Goal: Task Accomplishment & Management: Manage account settings

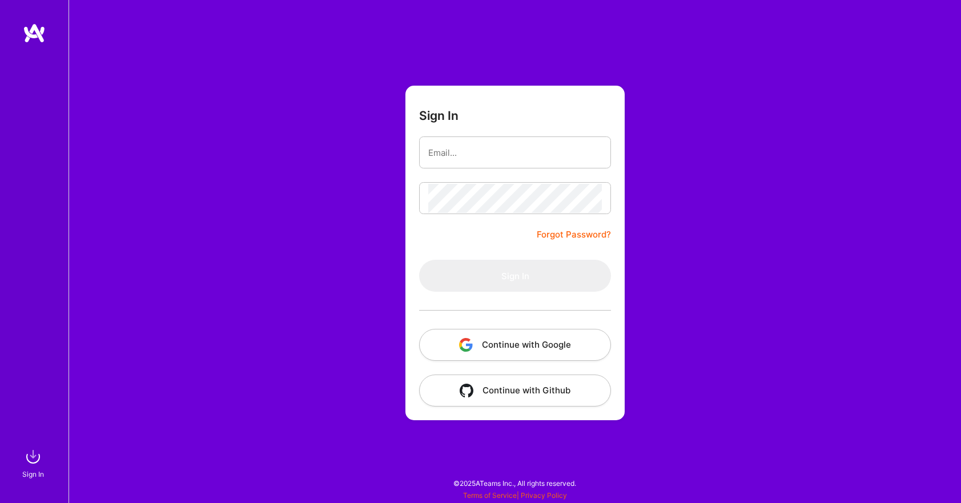
click at [522, 345] on button "Continue with Google" at bounding box center [515, 345] width 192 height 32
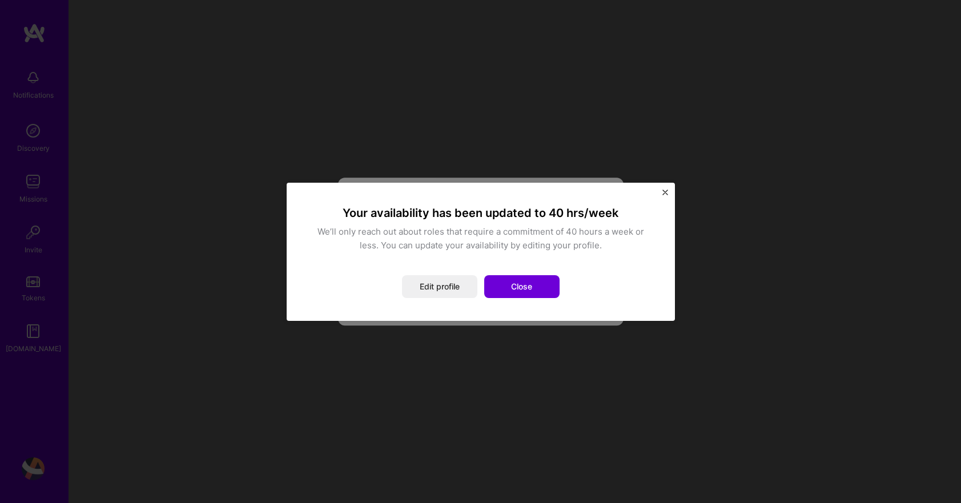
click at [411, 270] on div "Your availability has been updated to 40 hrs/week We’ll only reach out about ro…" at bounding box center [480, 252] width 343 height 93
click at [520, 286] on button "Close" at bounding box center [521, 286] width 75 height 23
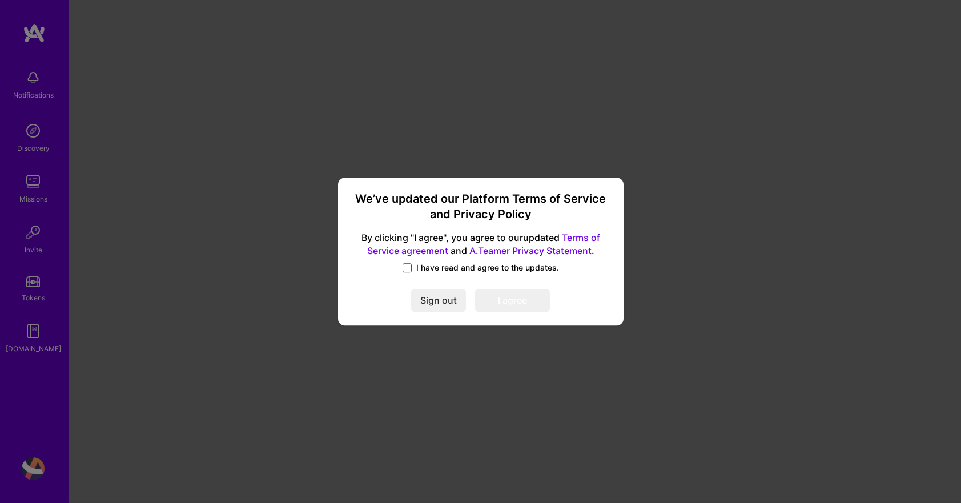
click at [409, 267] on span at bounding box center [407, 267] width 9 height 9
click at [0, 0] on input "I have read and agree to the updates." at bounding box center [0, 0] width 0 height 0
click at [517, 298] on button "I agree" at bounding box center [512, 300] width 75 height 23
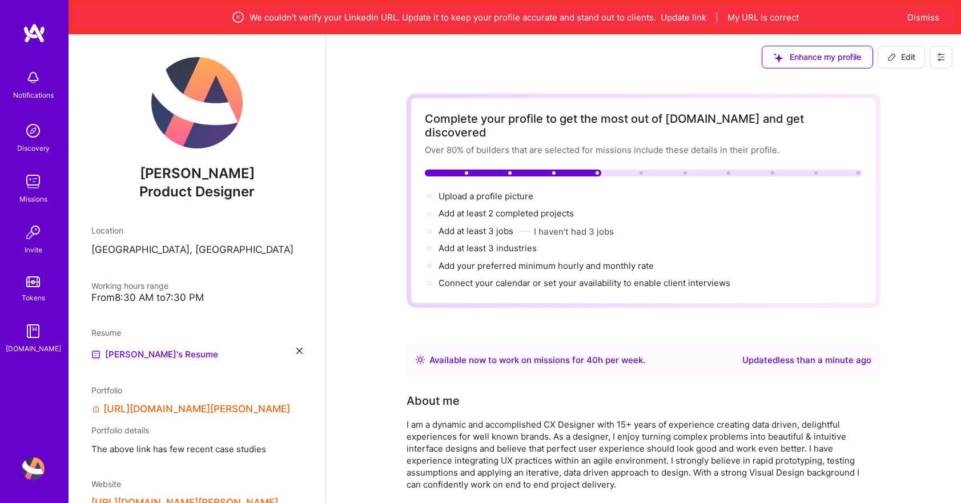
click at [132, 248] on p "[GEOGRAPHIC_DATA], [GEOGRAPHIC_DATA]" at bounding box center [196, 250] width 211 height 14
click at [907, 54] on span "Edit" at bounding box center [901, 56] width 28 height 11
select select "US"
select select "Right Now"
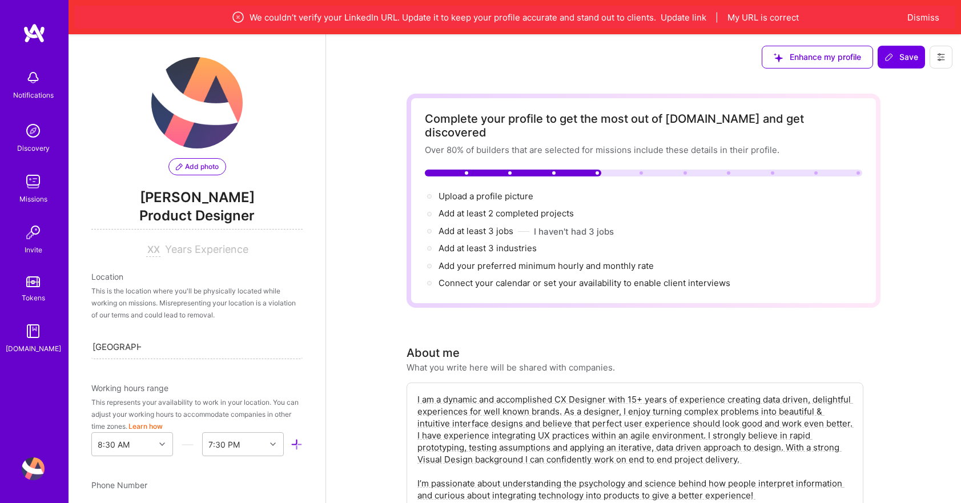
click at [198, 132] on img at bounding box center [196, 102] width 91 height 91
click at [197, 166] on span "Add photo" at bounding box center [197, 167] width 43 height 10
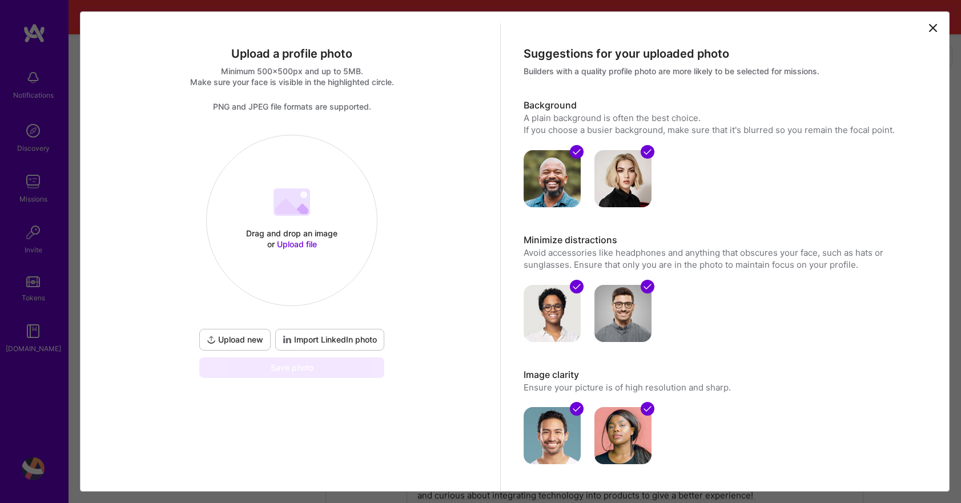
click at [246, 339] on span "Upload new" at bounding box center [235, 339] width 57 height 11
click at [247, 345] on span "Upload new" at bounding box center [235, 339] width 57 height 11
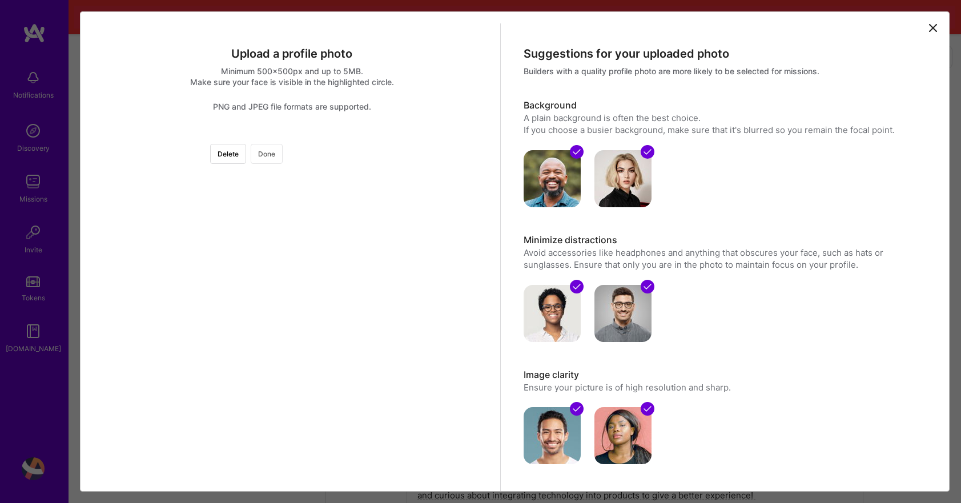
click at [283, 157] on button "Done" at bounding box center [267, 154] width 32 height 20
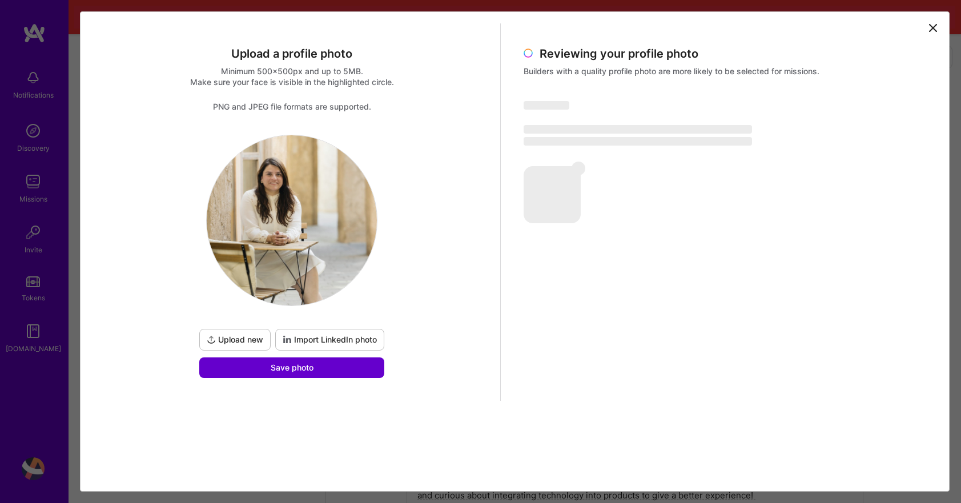
click at [351, 362] on button "Save photo" at bounding box center [291, 367] width 185 height 21
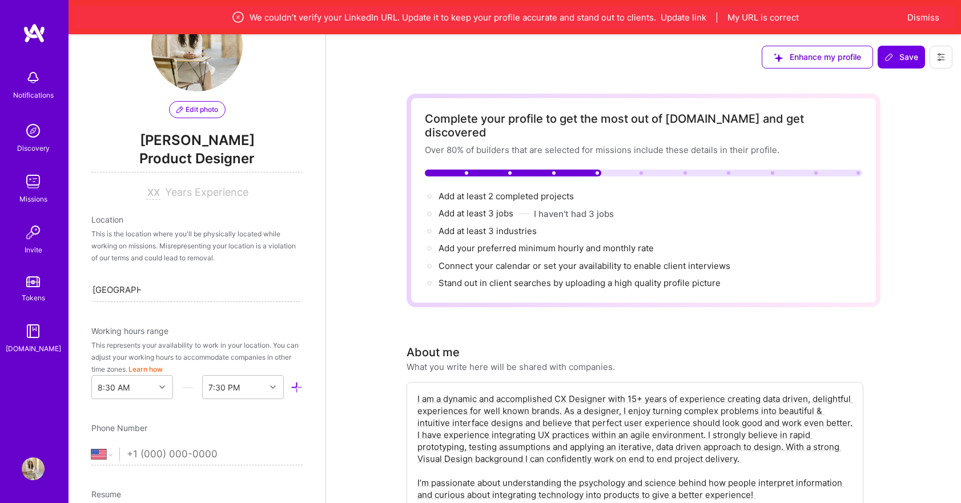
scroll to position [66, 0]
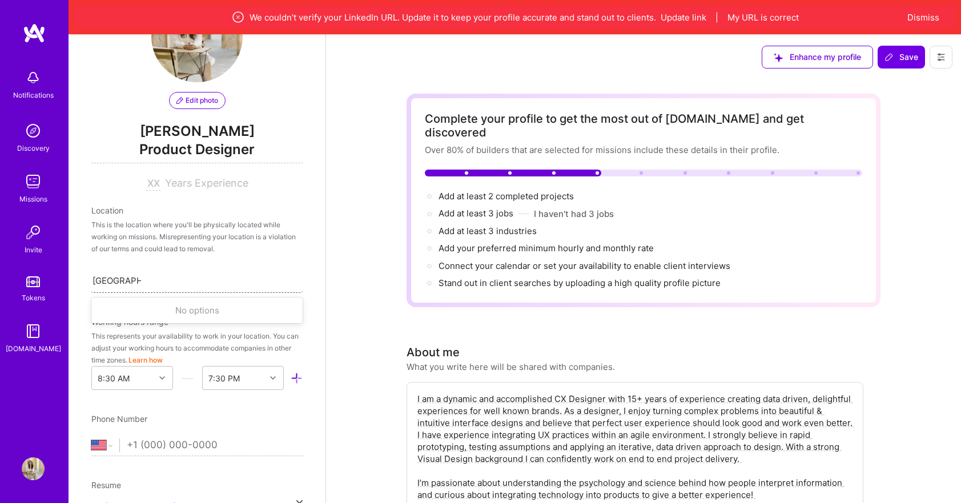
click at [118, 285] on input "[GEOGRAPHIC_DATA], [GEOGRAPHIC_DATA]" at bounding box center [117, 281] width 49 height 12
click at [121, 282] on input "[GEOGRAPHIC_DATA], [GEOGRAPHIC_DATA]" at bounding box center [117, 281] width 49 height 12
click at [194, 263] on div "Location This is the location where you'll be physically located while working …" at bounding box center [196, 248] width 211 height 89
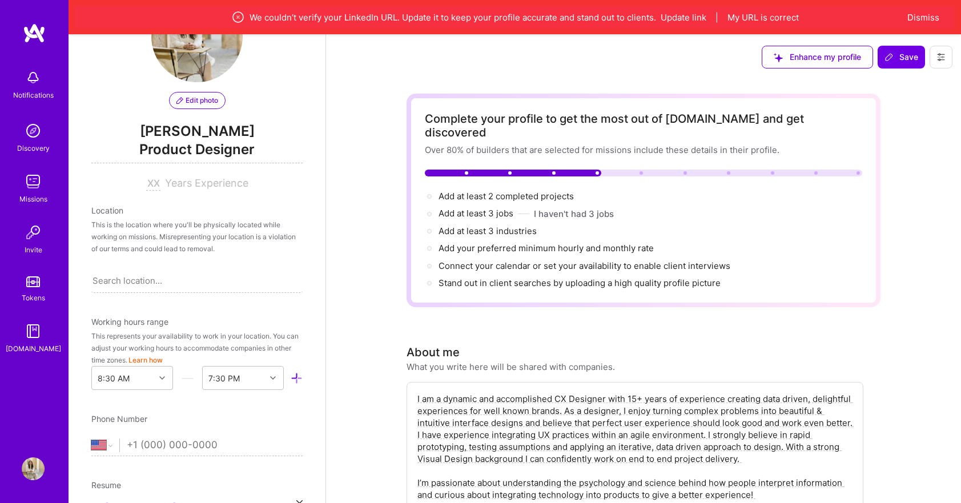
click at [191, 186] on span "Years Experience" at bounding box center [206, 183] width 83 height 12
click at [155, 184] on input at bounding box center [153, 184] width 14 height 14
type input "15"
click at [175, 182] on span "Years Experience" at bounding box center [206, 183] width 83 height 12
click at [212, 207] on div "Location" at bounding box center [196, 210] width 211 height 12
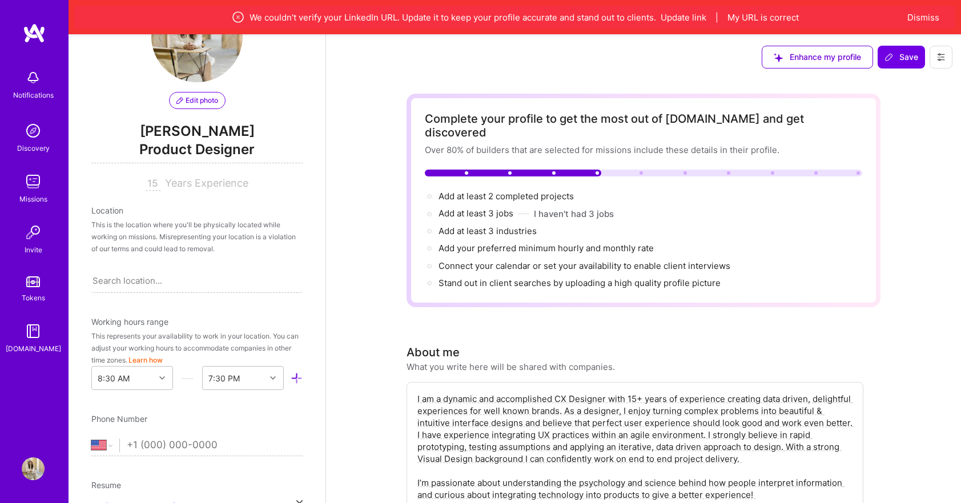
click at [199, 229] on div "This is the location where you'll be physically located while working on missio…" at bounding box center [196, 237] width 211 height 36
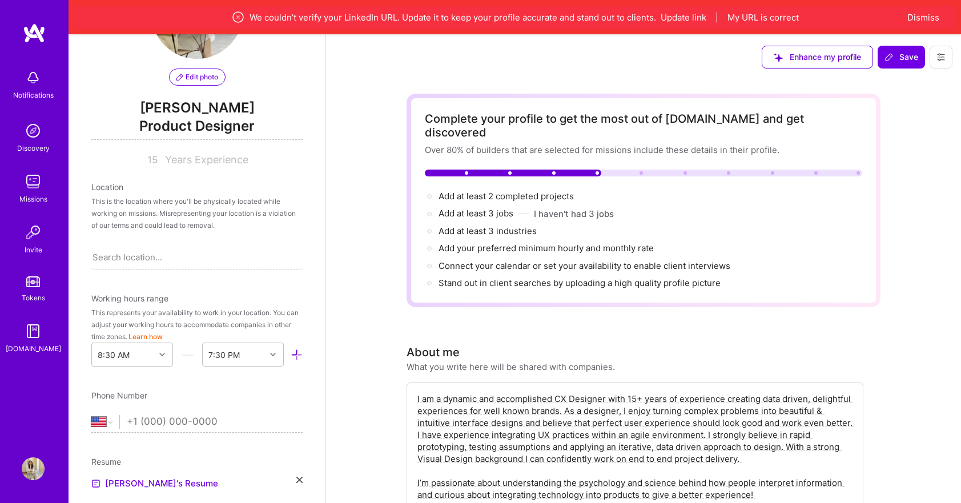
scroll to position [99, 0]
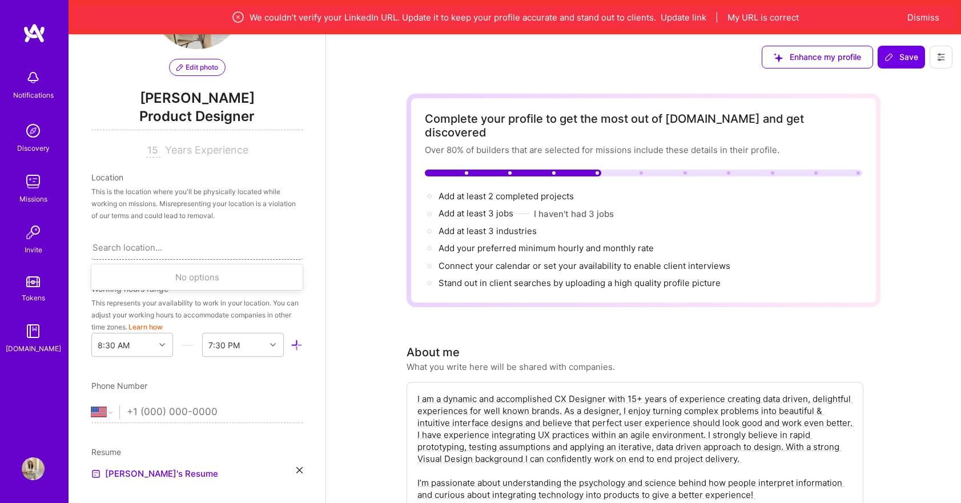
click at [114, 250] on div "Search location..." at bounding box center [128, 248] width 70 height 12
type input "[GEOGRAPHIC_DATA]"
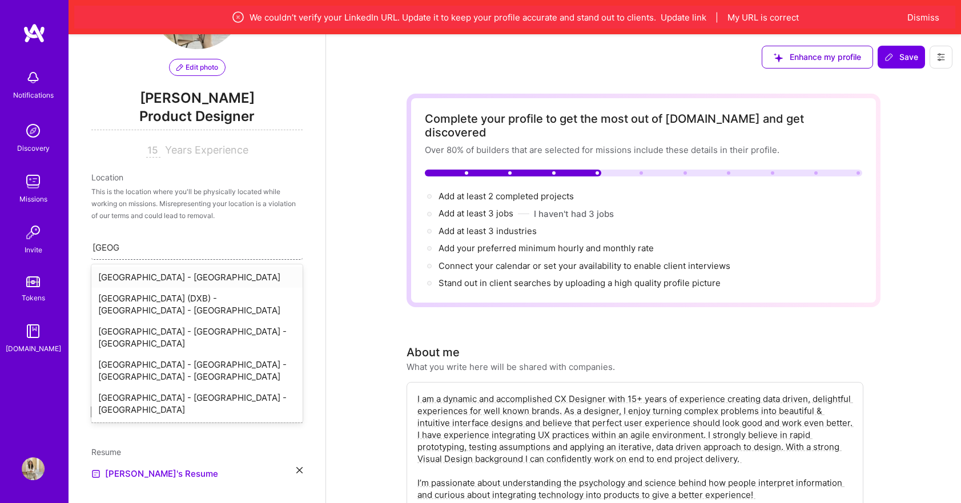
click at [130, 279] on div "[GEOGRAPHIC_DATA] - [GEOGRAPHIC_DATA]" at bounding box center [196, 277] width 211 height 21
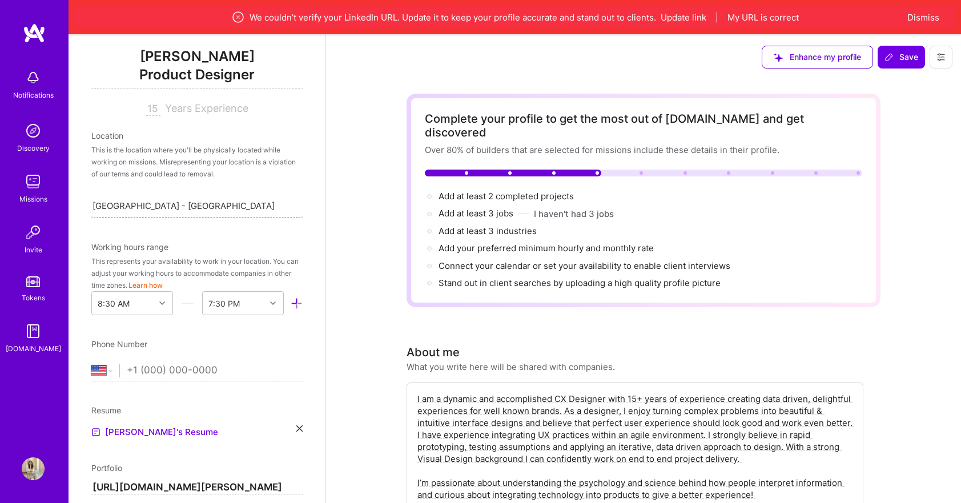
scroll to position [150, 0]
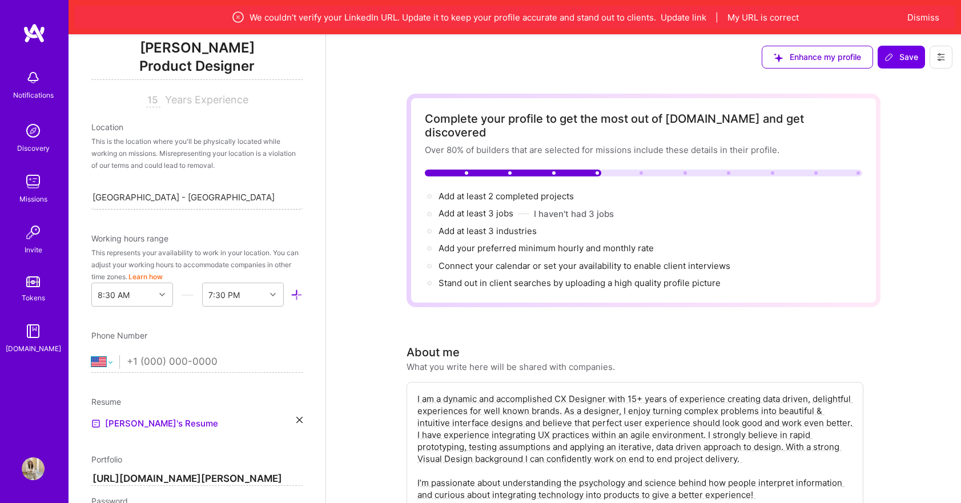
select select "AE"
click at [149, 360] on input "tel" at bounding box center [215, 361] width 176 height 33
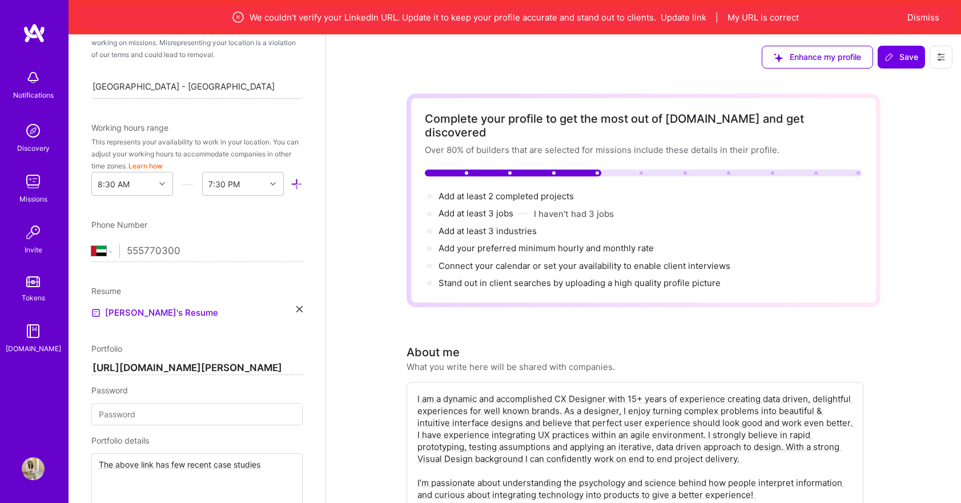
scroll to position [274, 0]
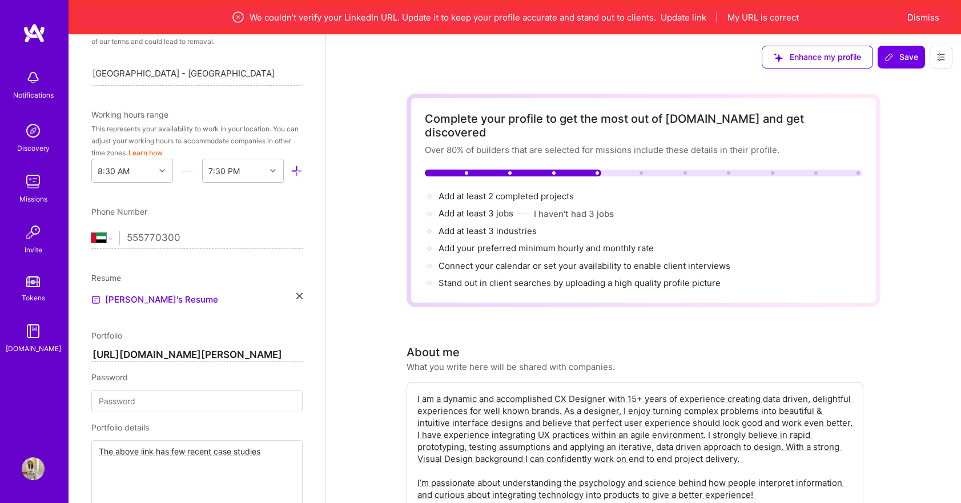
type input "555770300"
click at [299, 296] on icon at bounding box center [299, 296] width 6 height 6
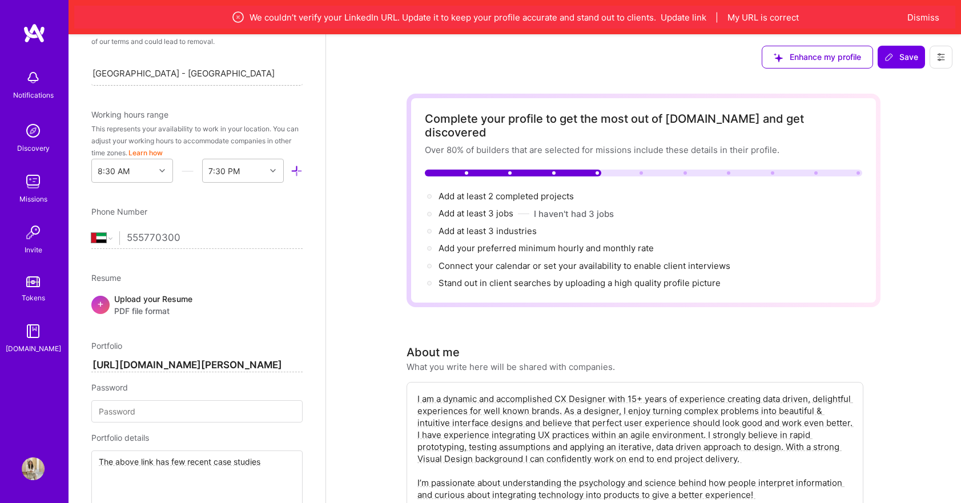
click at [166, 306] on span "PDF file format" at bounding box center [153, 311] width 78 height 12
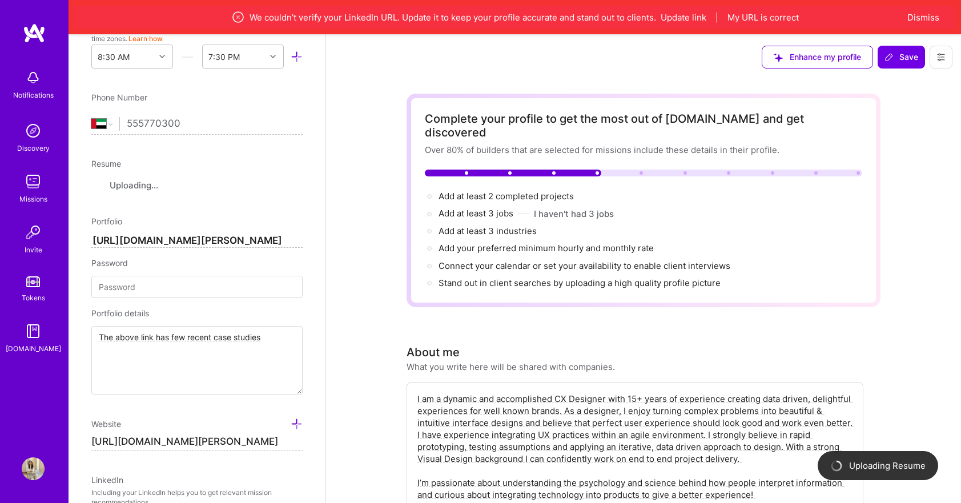
scroll to position [383, 0]
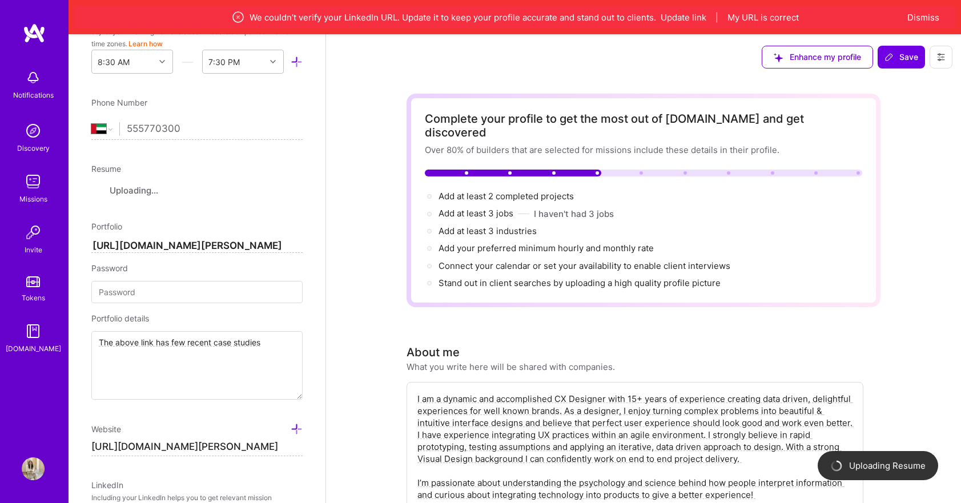
click at [133, 247] on input "[URL][DOMAIN_NAME][PERSON_NAME]" at bounding box center [196, 246] width 211 height 14
click at [133, 247] on div "[URL][DOMAIN_NAME][PERSON_NAME] Password Portfolio details The above link has f…" at bounding box center [196, 315] width 211 height 167
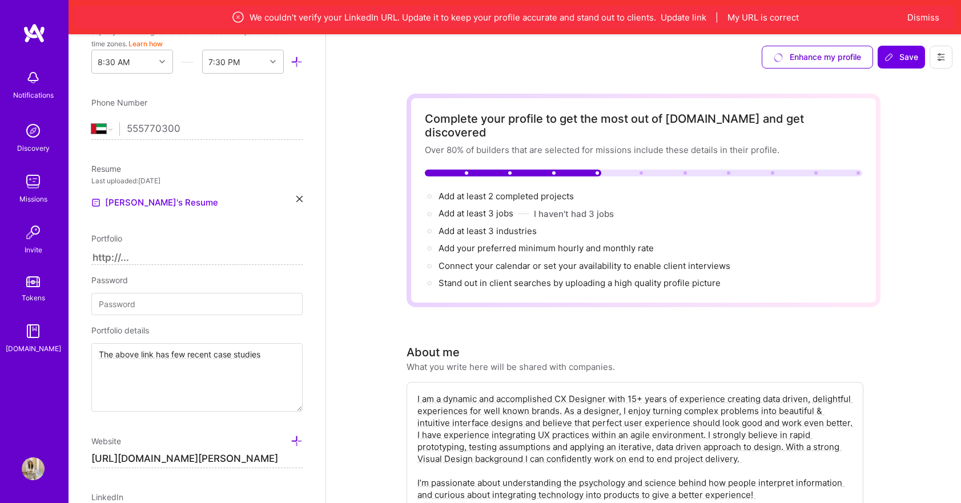
paste input "[URL][DOMAIN_NAME]"
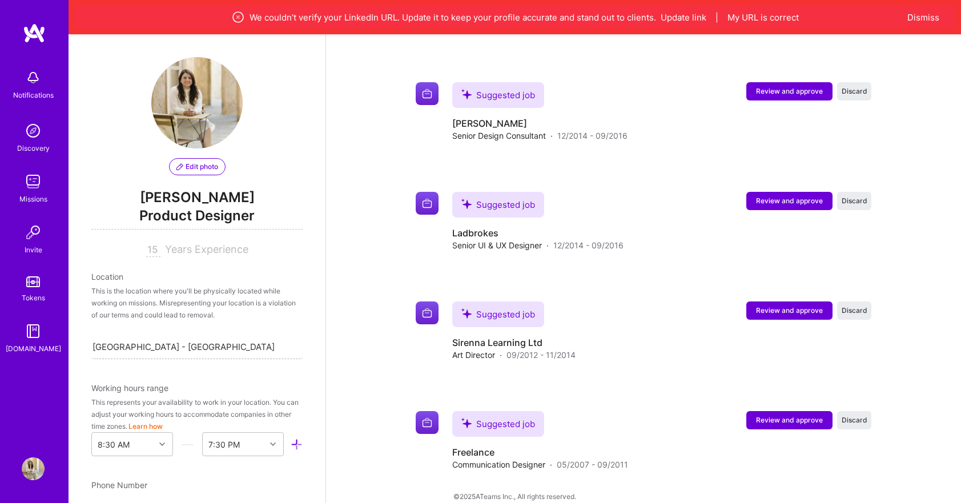
scroll to position [2400, 0]
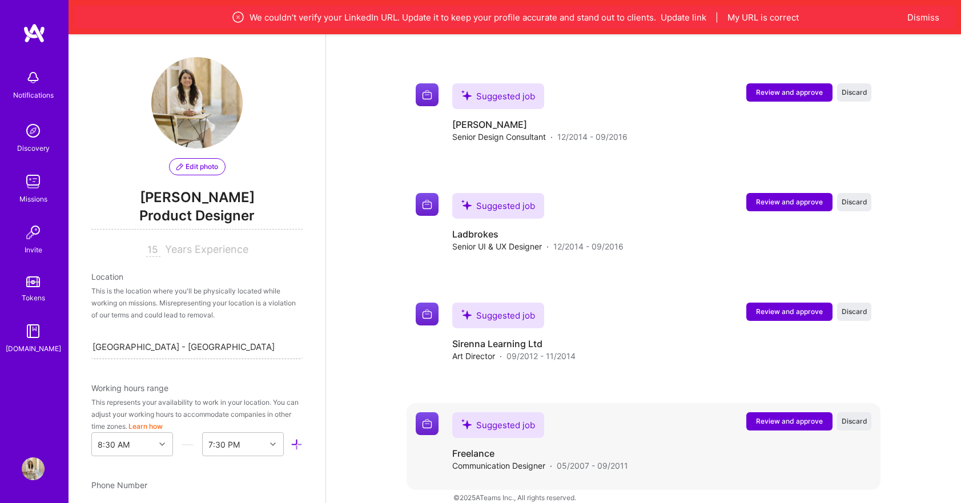
type input "[URL][DOMAIN_NAME]"
click at [797, 416] on span "Review and approve" at bounding box center [789, 421] width 67 height 10
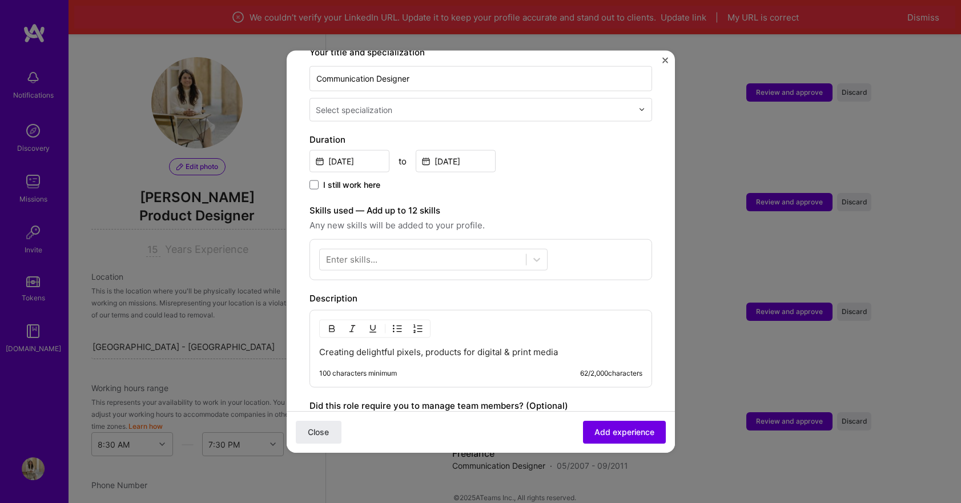
scroll to position [265, 0]
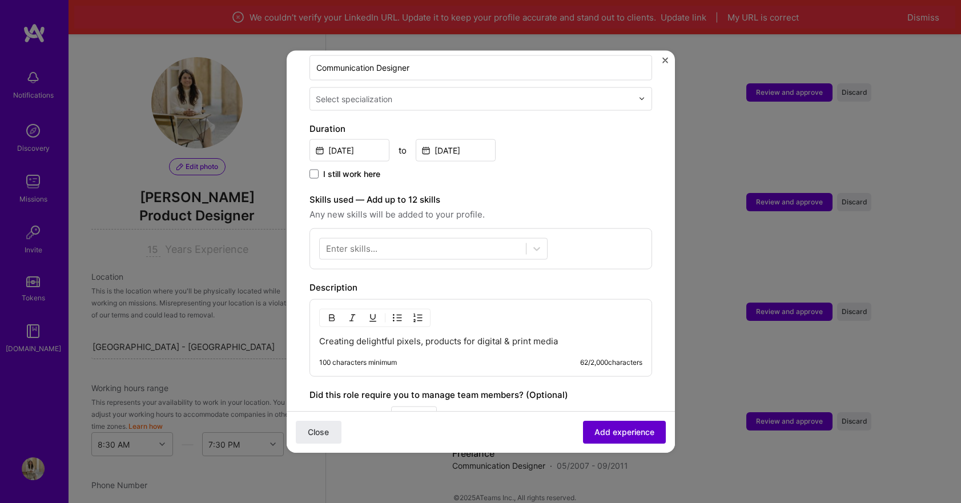
click at [625, 436] on span "Add experience" at bounding box center [624, 432] width 60 height 11
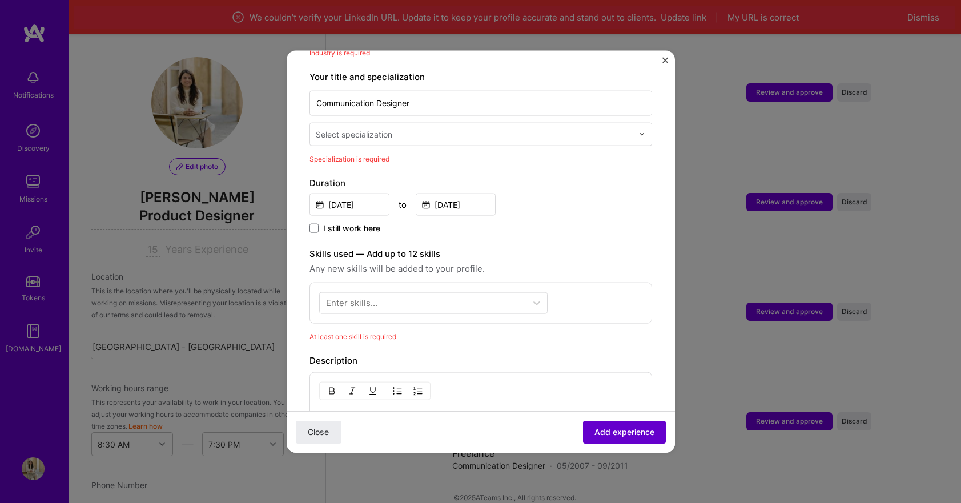
scroll to position [114, 0]
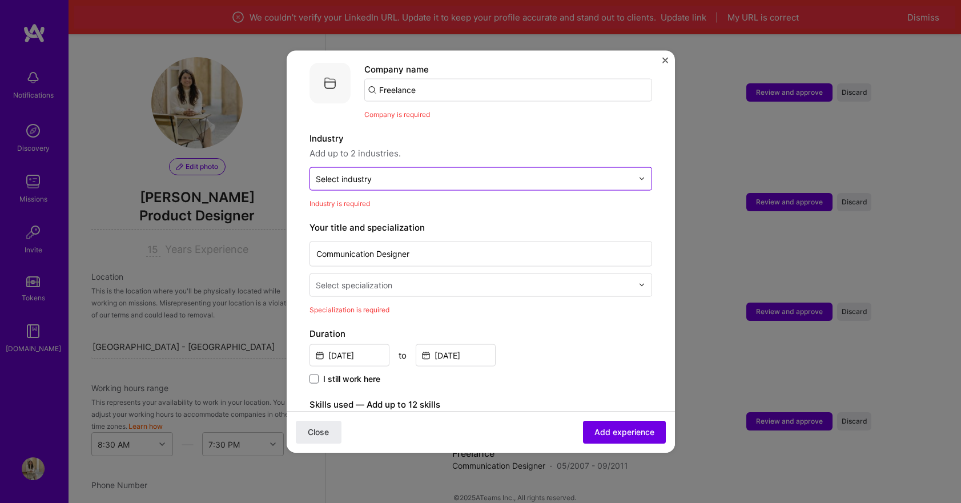
click at [400, 172] on input "text" at bounding box center [474, 178] width 317 height 12
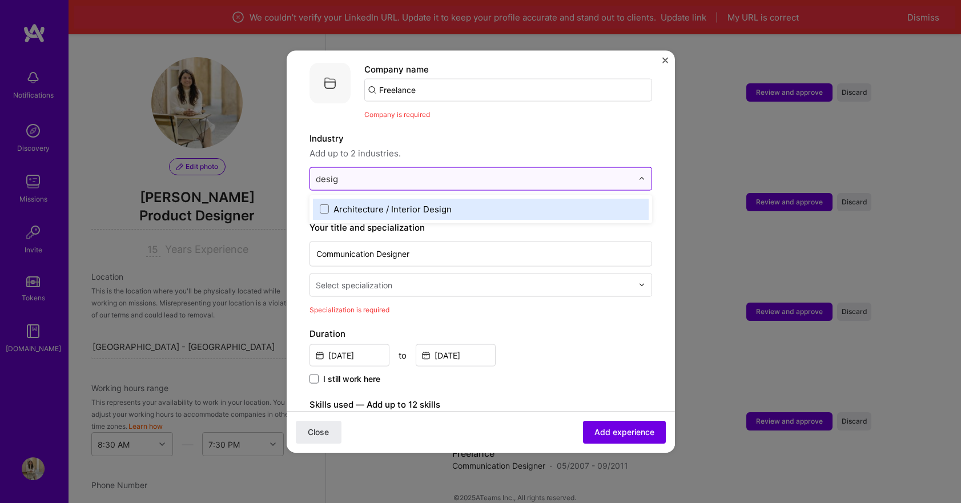
type input "design"
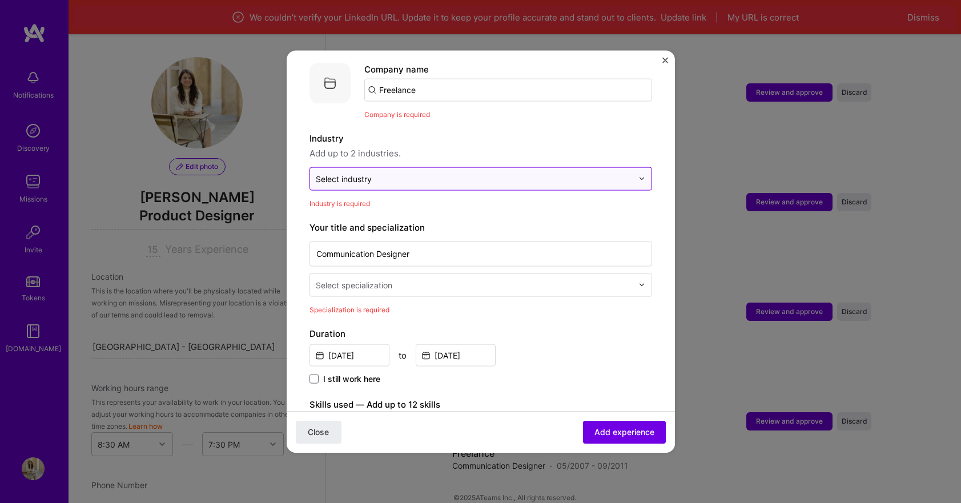
click at [337, 172] on div at bounding box center [474, 178] width 317 height 14
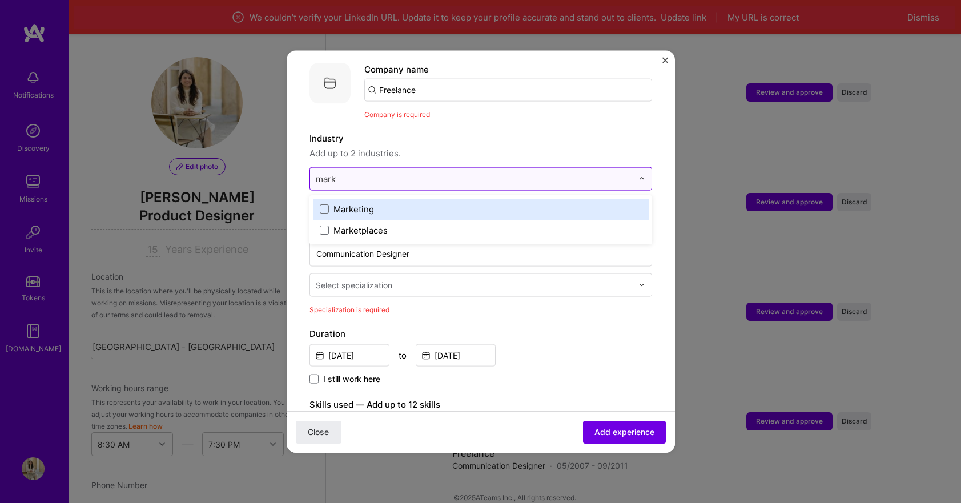
type input "marke"
click at [354, 203] on div "Marketing" at bounding box center [353, 209] width 41 height 12
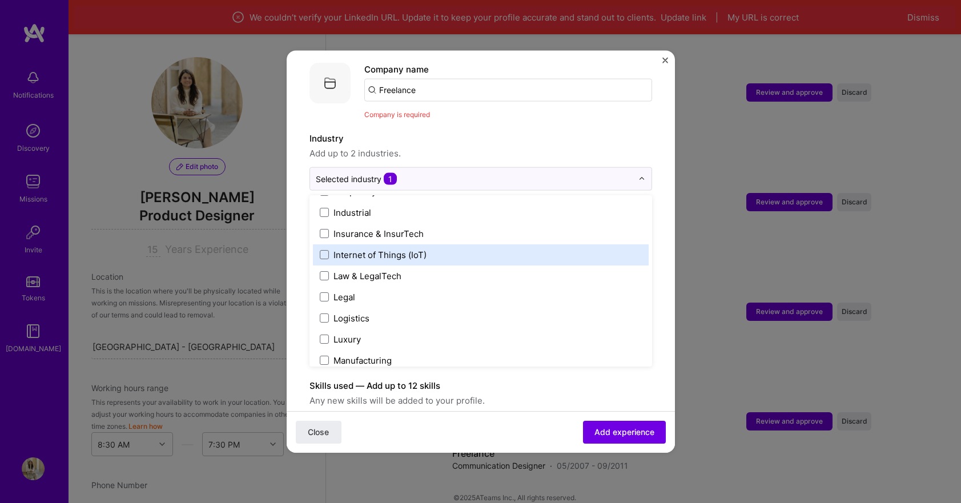
scroll to position [1521, 0]
click at [473, 246] on label "Internet of Things (IoT)" at bounding box center [481, 252] width 322 height 12
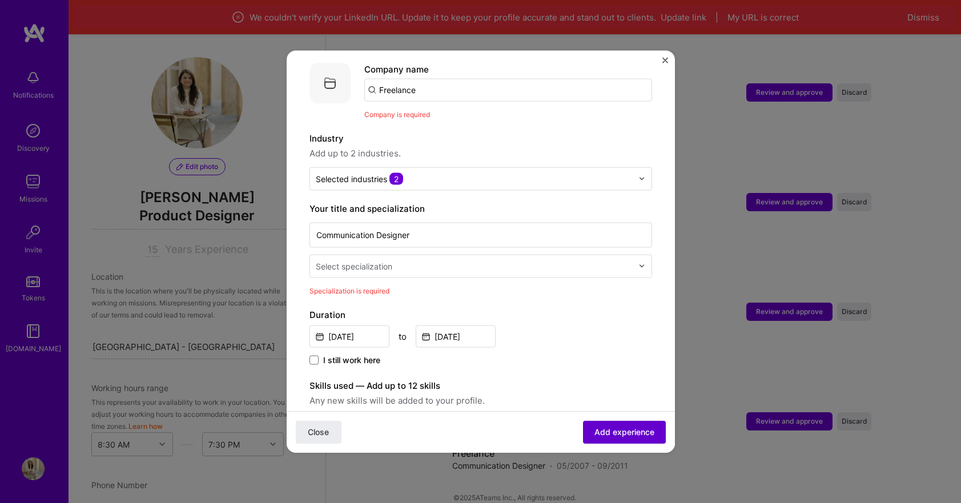
click at [640, 436] on span "Add experience" at bounding box center [624, 432] width 60 height 11
click at [453, 260] on input "text" at bounding box center [475, 266] width 319 height 12
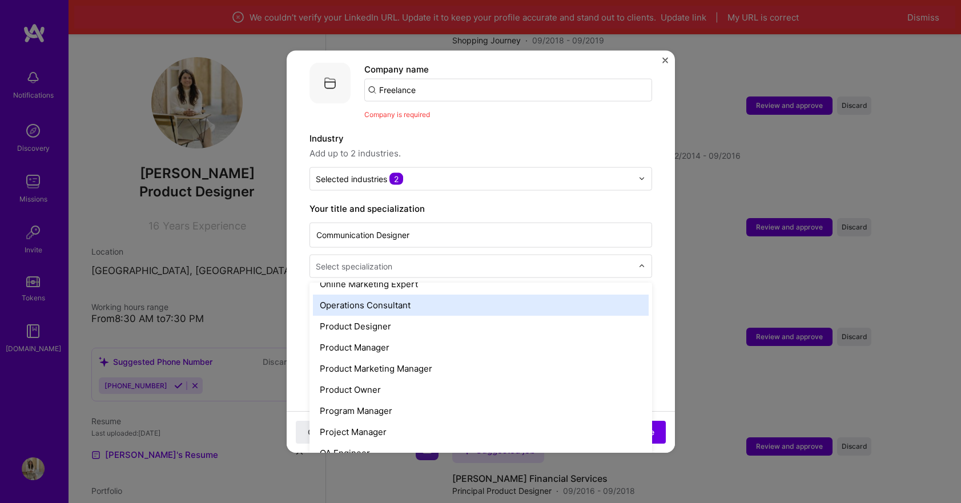
scroll to position [1015, 0]
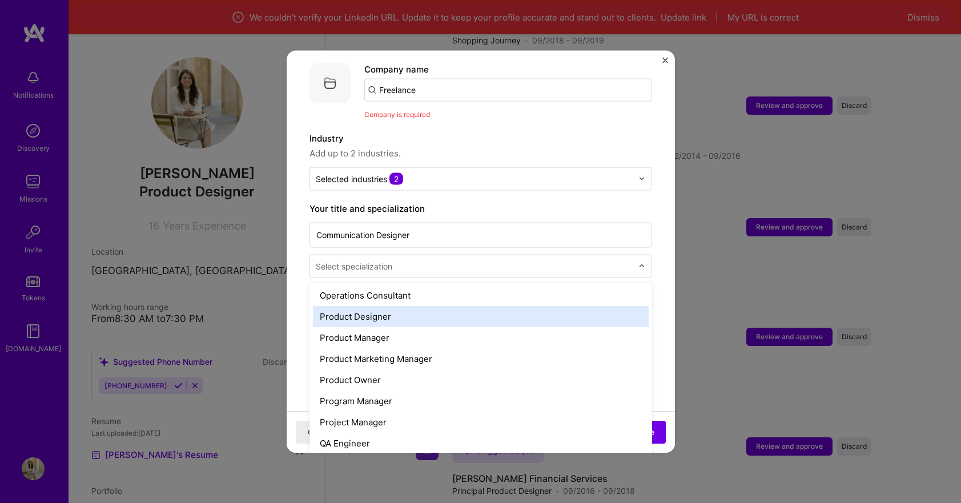
click at [411, 305] on div "Product Designer" at bounding box center [481, 315] width 336 height 21
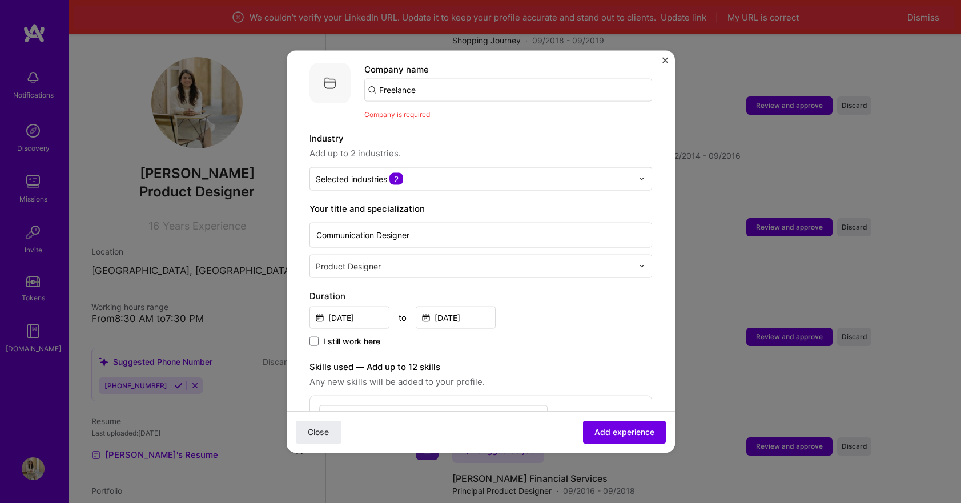
click at [424, 260] on input "text" at bounding box center [475, 266] width 319 height 12
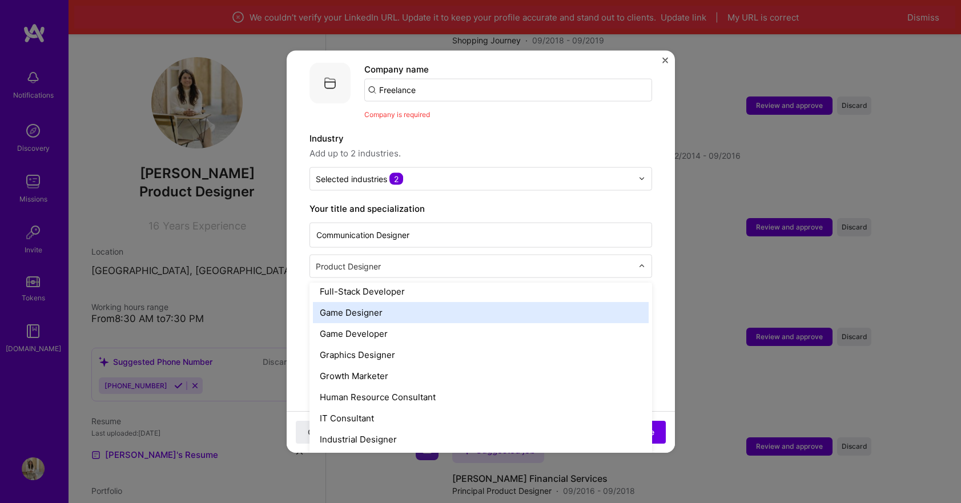
scroll to position [682, 0]
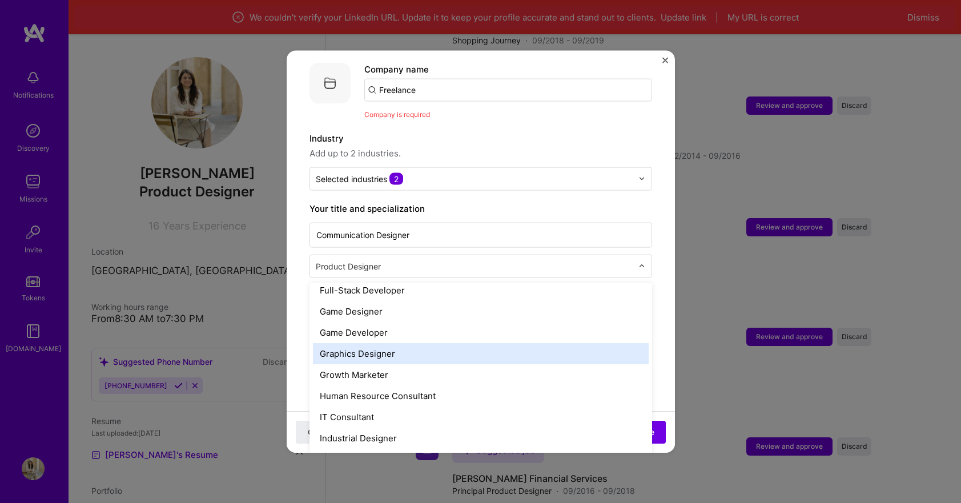
click at [397, 343] on div "Graphics Designer" at bounding box center [481, 353] width 336 height 21
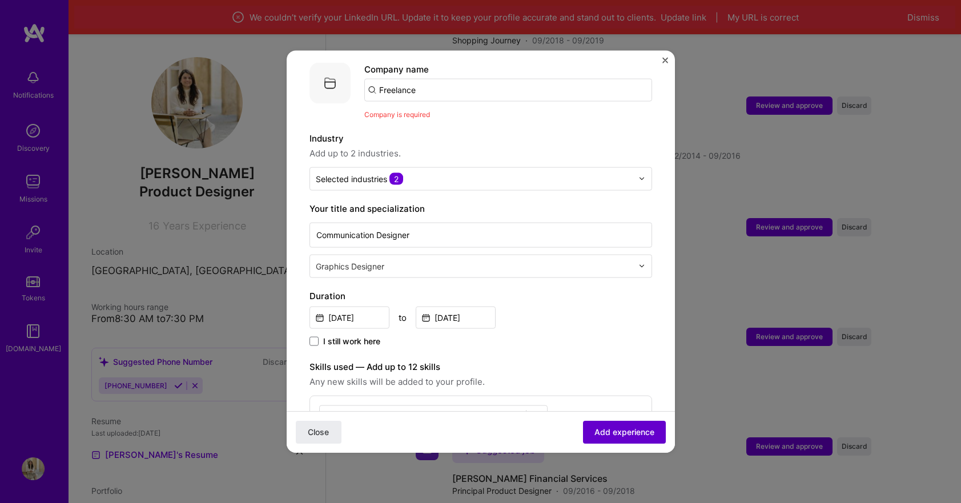
click at [645, 436] on span "Add experience" at bounding box center [624, 432] width 60 height 11
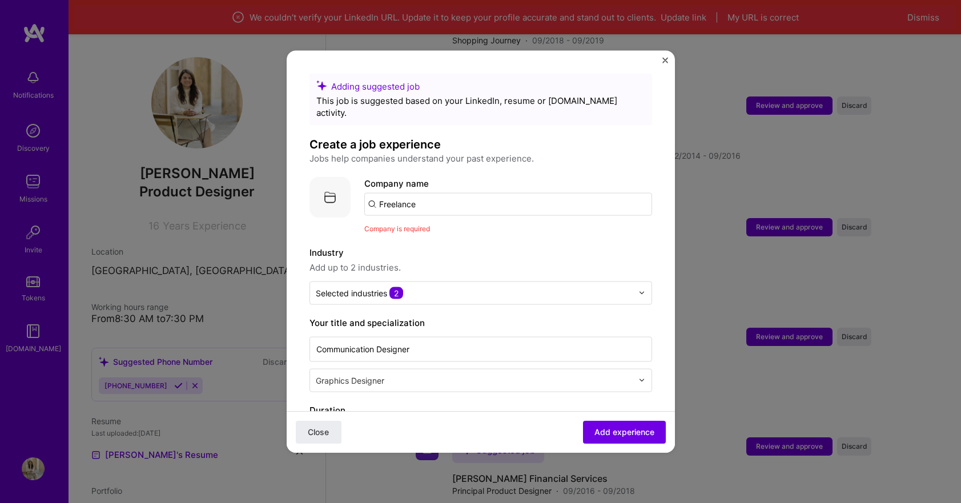
scroll to position [0, 0]
click at [428, 192] on input "Freelance" at bounding box center [508, 203] width 288 height 23
drag, startPoint x: 428, startPoint y: 192, endPoint x: 372, endPoint y: 192, distance: 55.4
click at [372, 192] on input "Freelance" at bounding box center [508, 203] width 288 height 23
type input "A"
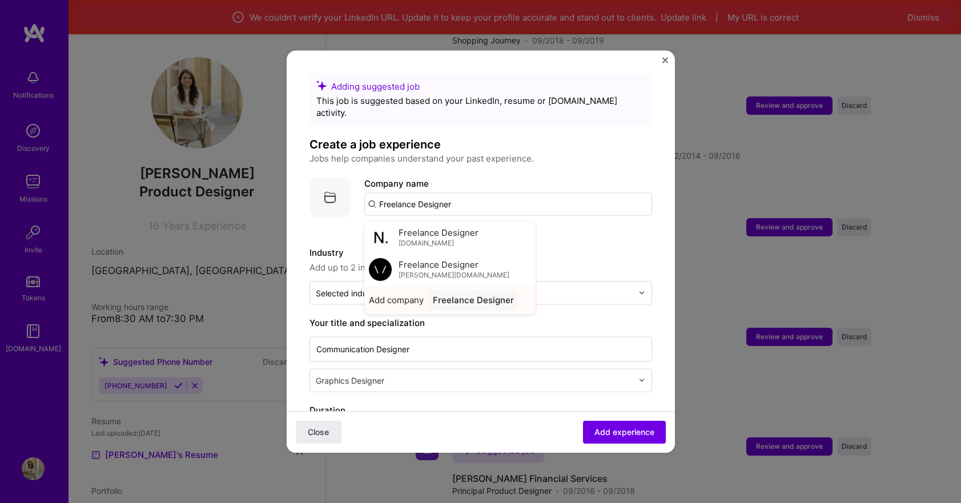
type input "Freelance Designer"
click at [396, 293] on span "Add company" at bounding box center [396, 299] width 55 height 12
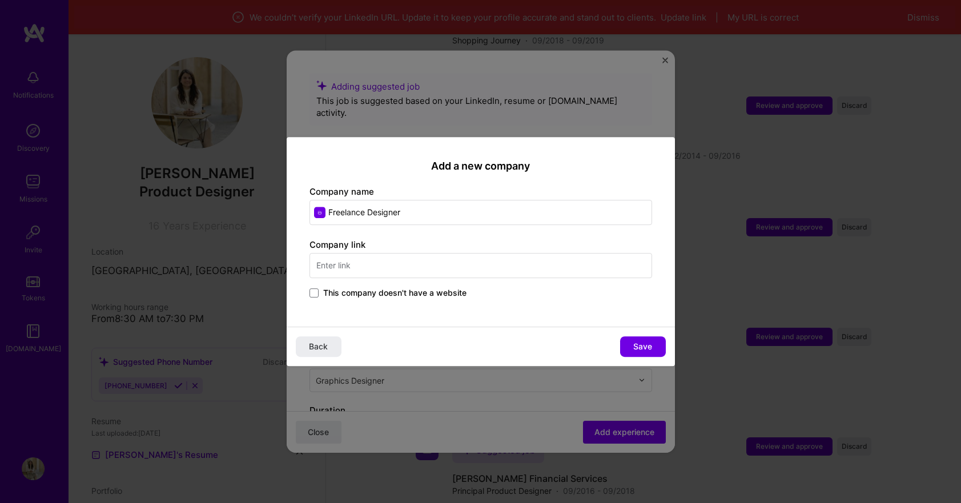
click at [354, 292] on span "This company doesn't have a website" at bounding box center [394, 292] width 143 height 11
click at [0, 0] on input "This company doesn't have a website" at bounding box center [0, 0] width 0 height 0
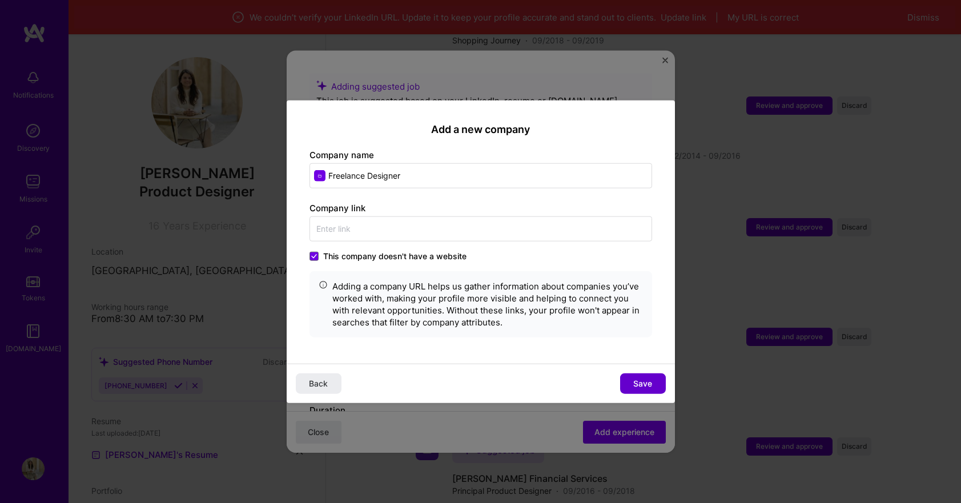
click at [636, 380] on span "Save" at bounding box center [642, 383] width 19 height 11
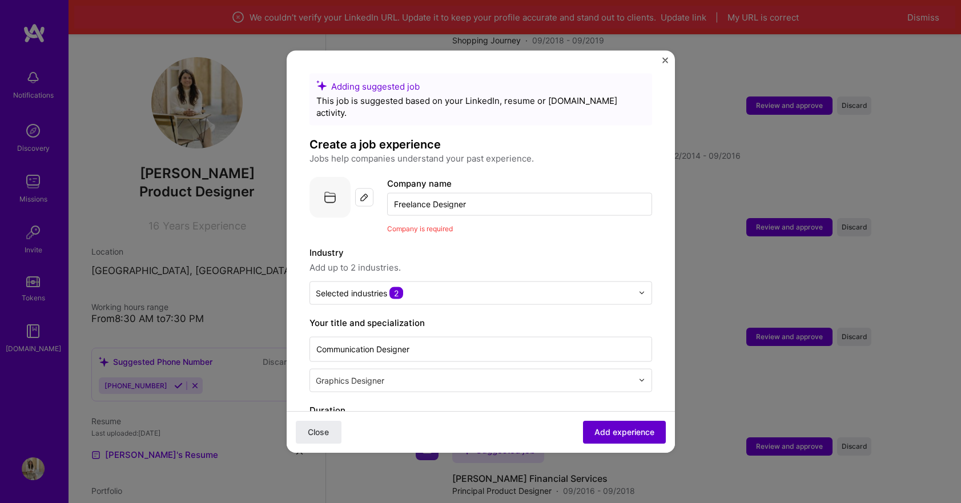
click at [635, 435] on span "Add experience" at bounding box center [624, 432] width 60 height 11
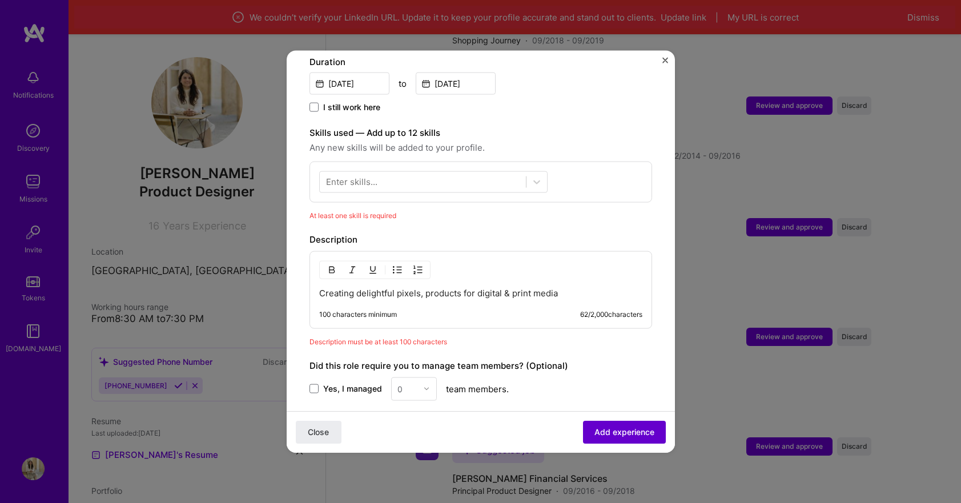
scroll to position [412, 0]
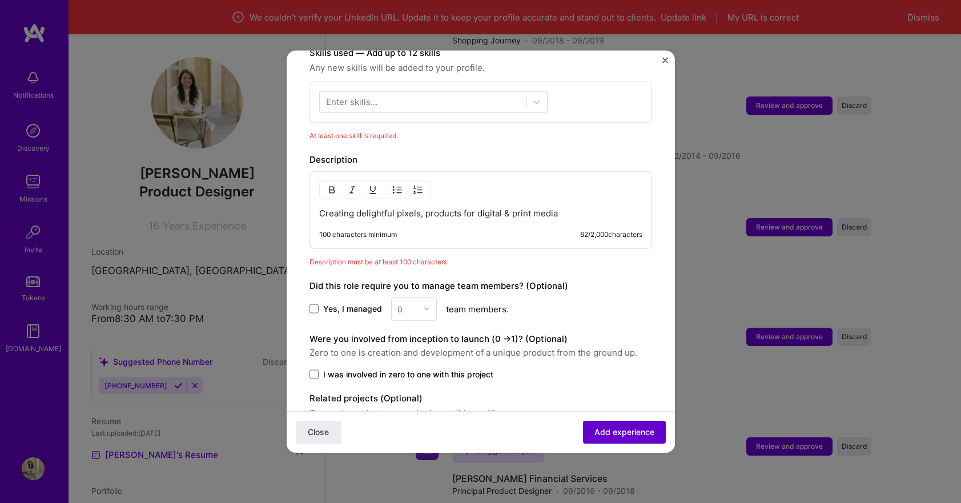
click at [635, 435] on span "Add experience" at bounding box center [624, 432] width 60 height 11
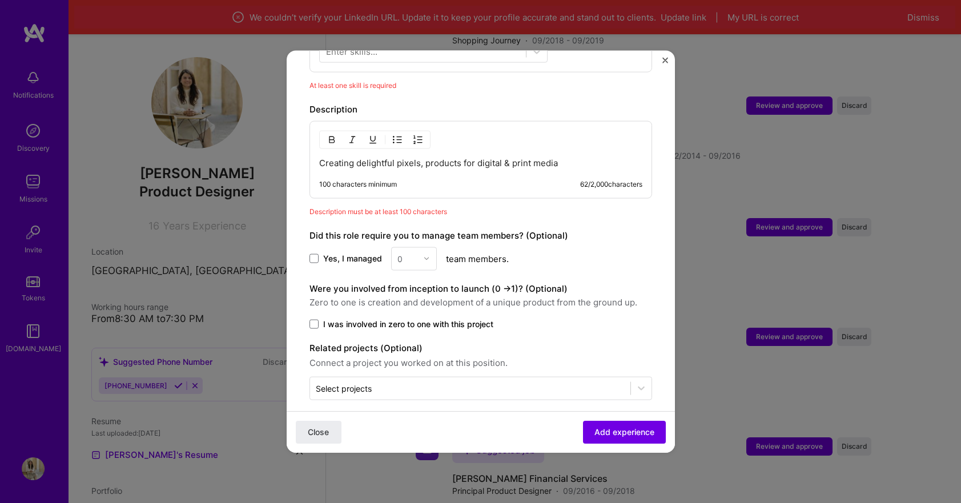
scroll to position [461, 0]
click at [321, 429] on span "Close" at bounding box center [318, 432] width 21 height 11
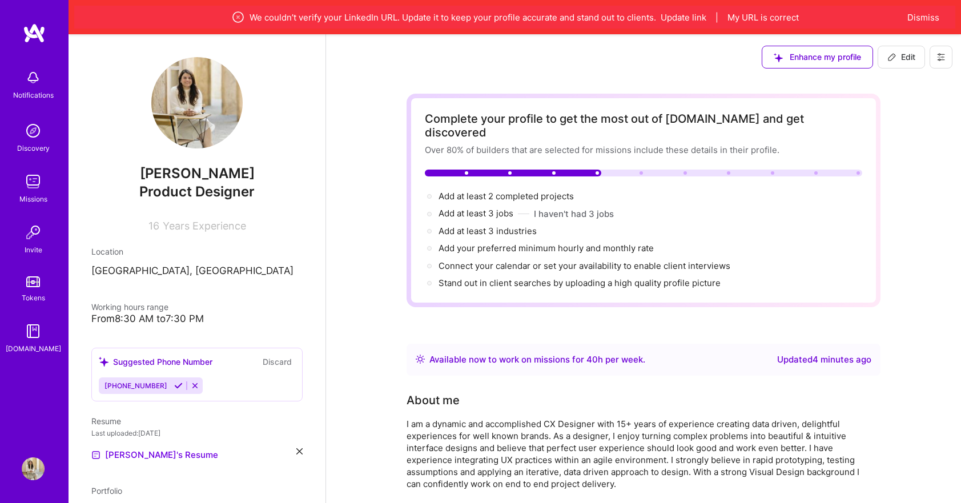
scroll to position [0, 0]
click at [913, 63] on button "Edit" at bounding box center [901, 57] width 47 height 23
select select "US"
select select "Right Now"
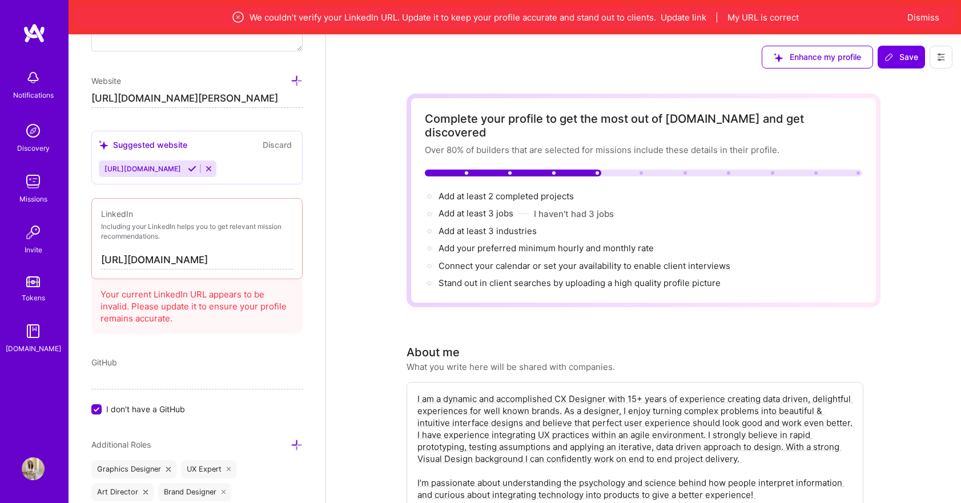
scroll to position [813, 0]
click at [215, 263] on input "[URL][DOMAIN_NAME]" at bounding box center [197, 257] width 192 height 18
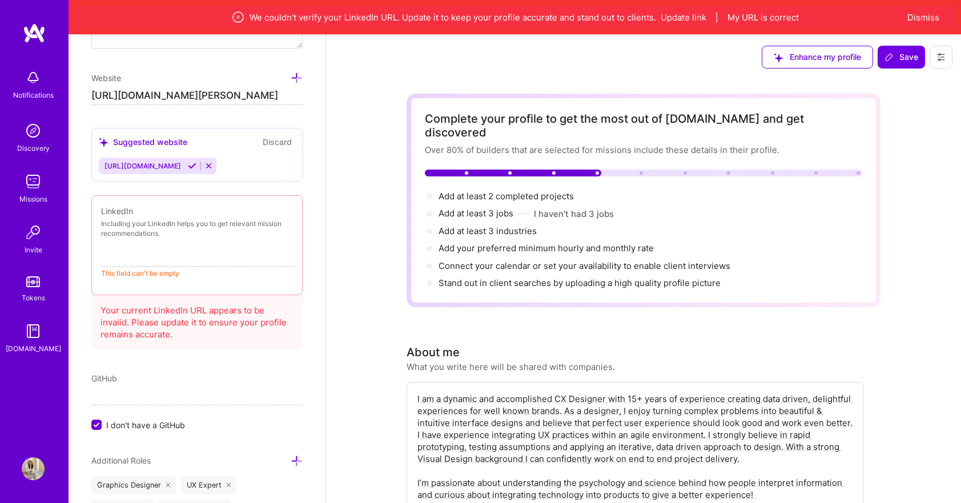
paste input "[URL][DOMAIN_NAME]"
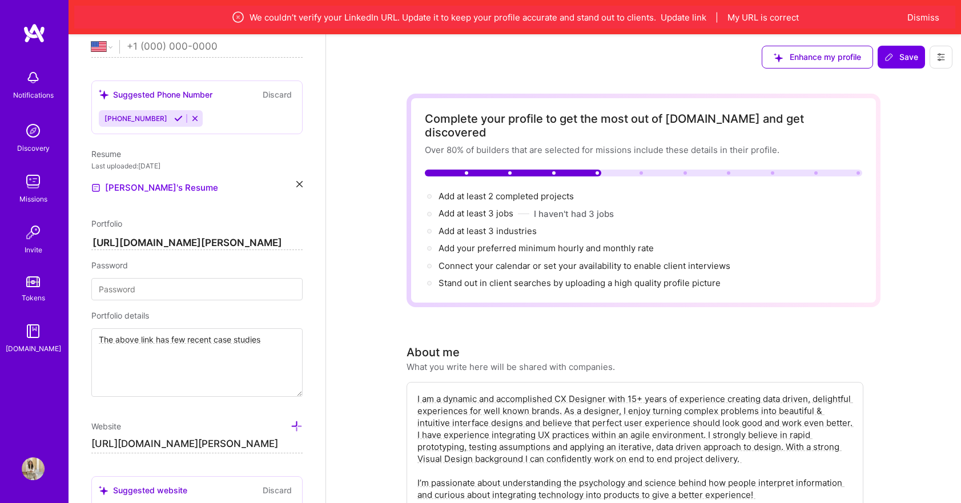
scroll to position [412, 0]
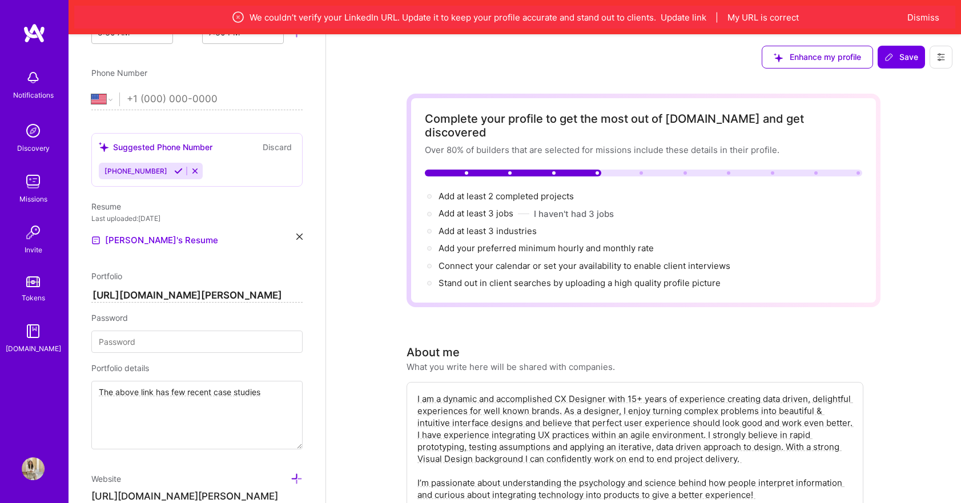
type input "[URL][DOMAIN_NAME]"
click at [140, 299] on input "[URL][DOMAIN_NAME][PERSON_NAME]" at bounding box center [196, 296] width 211 height 14
paste input "[URL][DOMAIN_NAME]"
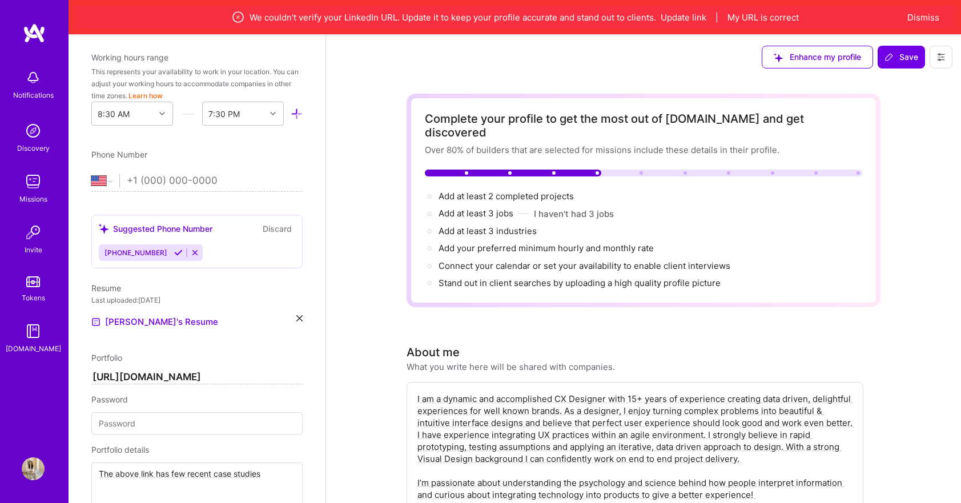
scroll to position [279, 0]
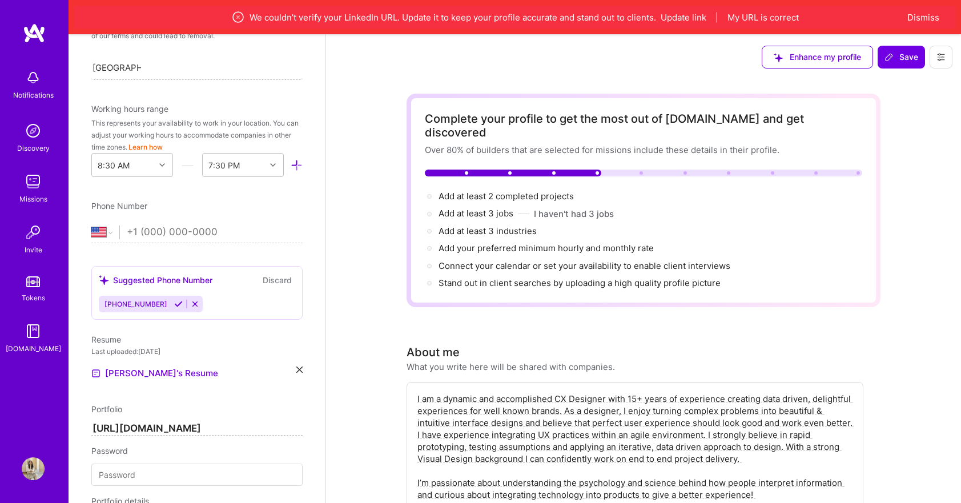
type input "[URL][DOMAIN_NAME]"
select select "AE"
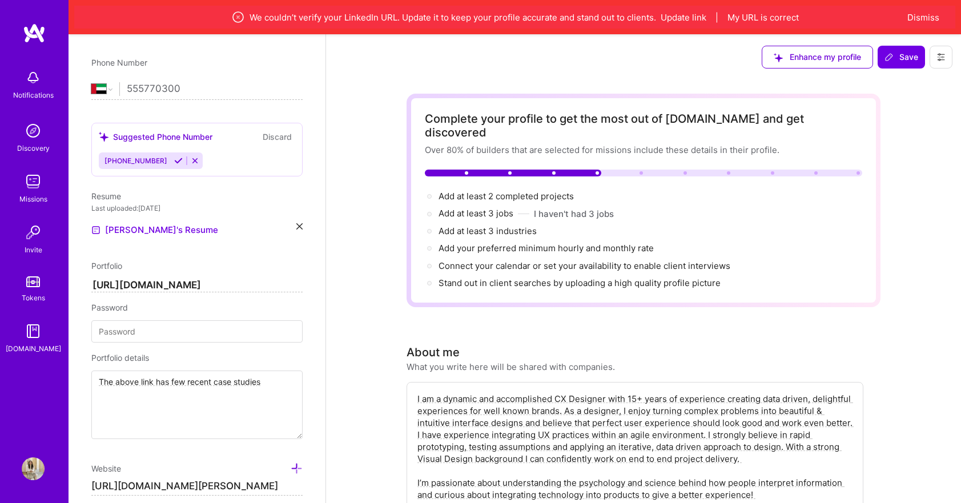
scroll to position [425, 0]
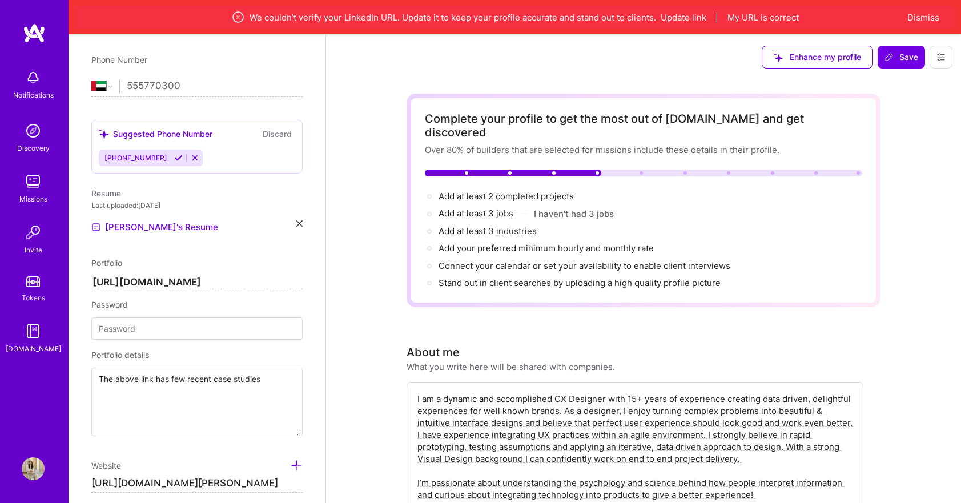
type input "555770300"
click at [301, 226] on icon at bounding box center [299, 223] width 6 height 6
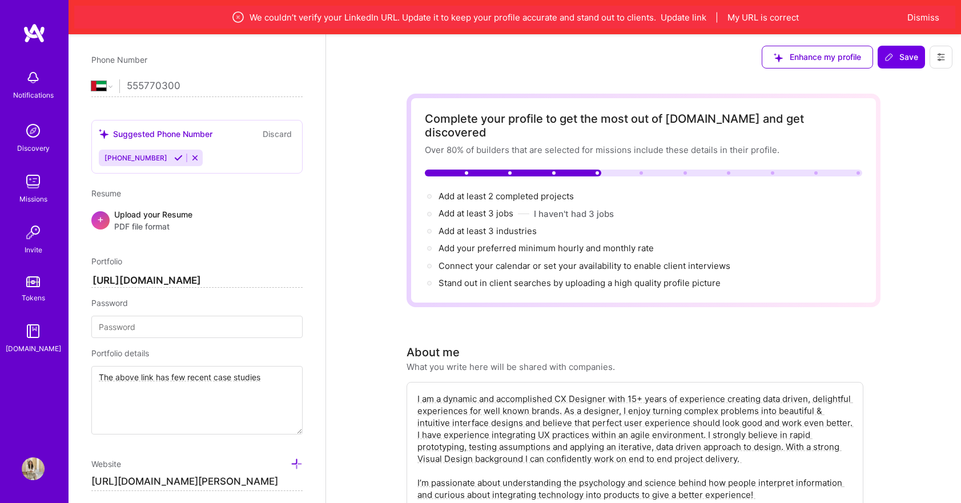
click at [130, 228] on span "PDF file format" at bounding box center [153, 226] width 78 height 12
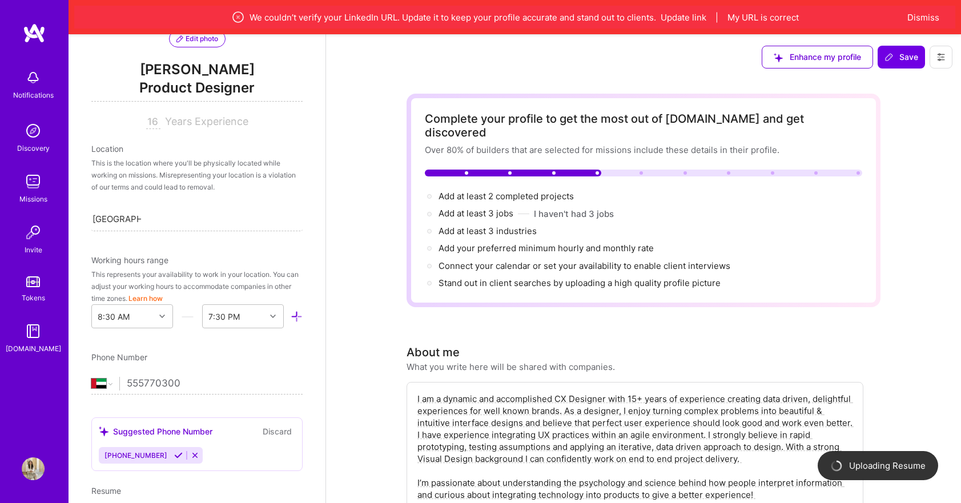
scroll to position [81, 0]
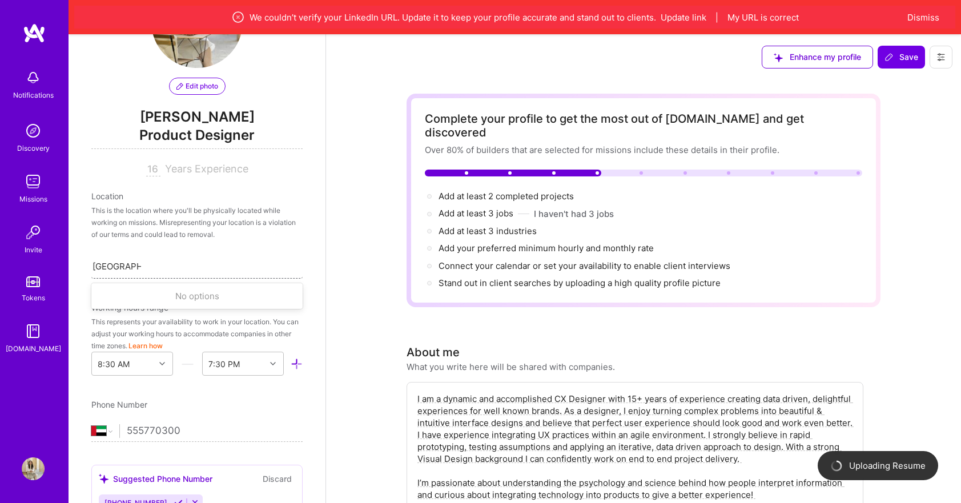
click at [143, 268] on div "[GEOGRAPHIC_DATA], [GEOGRAPHIC_DATA] [GEOGRAPHIC_DATA], [GEOGRAPHIC_DATA]" at bounding box center [196, 266] width 211 height 24
drag, startPoint x: 144, startPoint y: 267, endPoint x: 72, endPoint y: 267, distance: 72.5
click at [72, 267] on div "Edit photo [PERSON_NAME] Product Designer 16 Years Experience Location This is …" at bounding box center [197, 285] width 257 height 503
type input "[GEOGRAPHIC_DATA]"
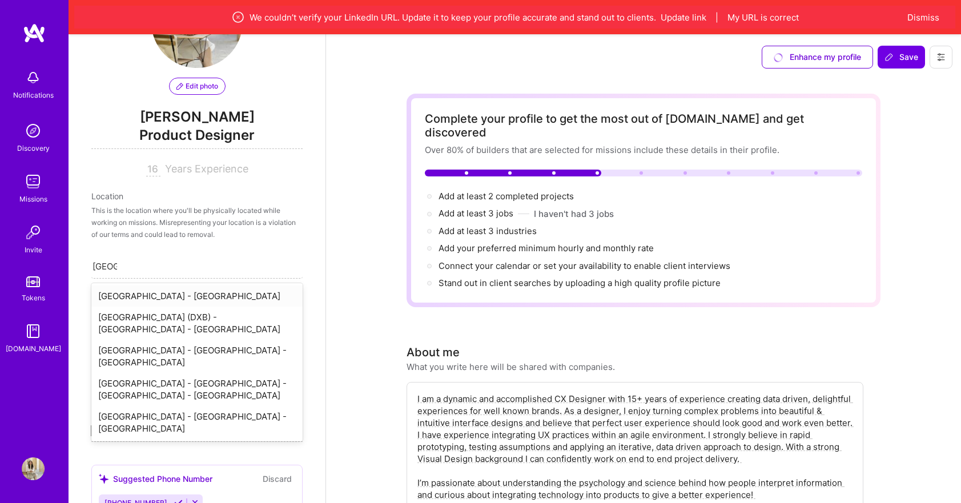
click at [159, 299] on div "[GEOGRAPHIC_DATA] - [GEOGRAPHIC_DATA]" at bounding box center [196, 296] width 211 height 21
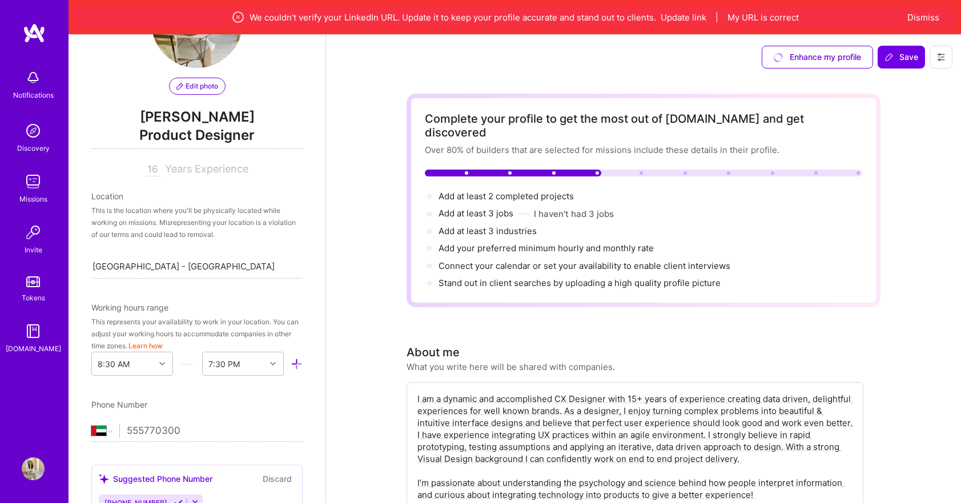
click at [216, 111] on span "[PERSON_NAME]" at bounding box center [196, 116] width 211 height 17
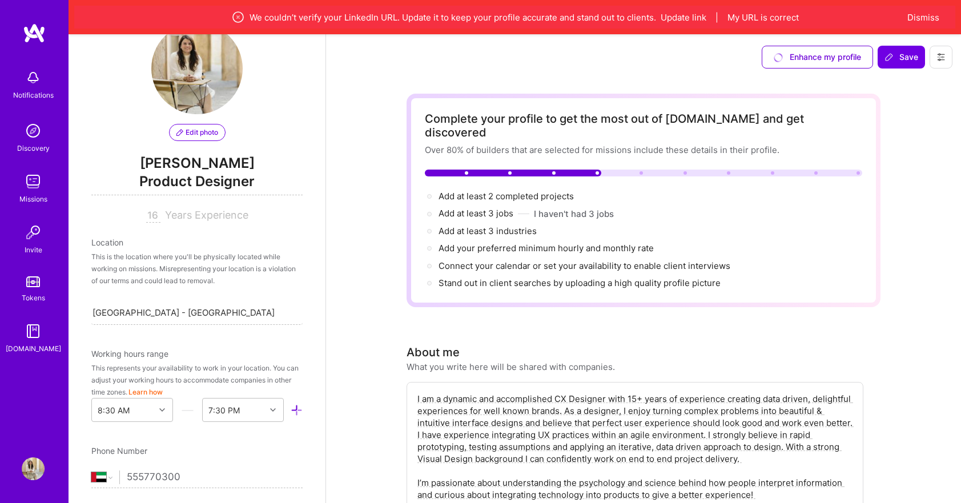
click at [193, 182] on span "Product Designer" at bounding box center [196, 183] width 211 height 23
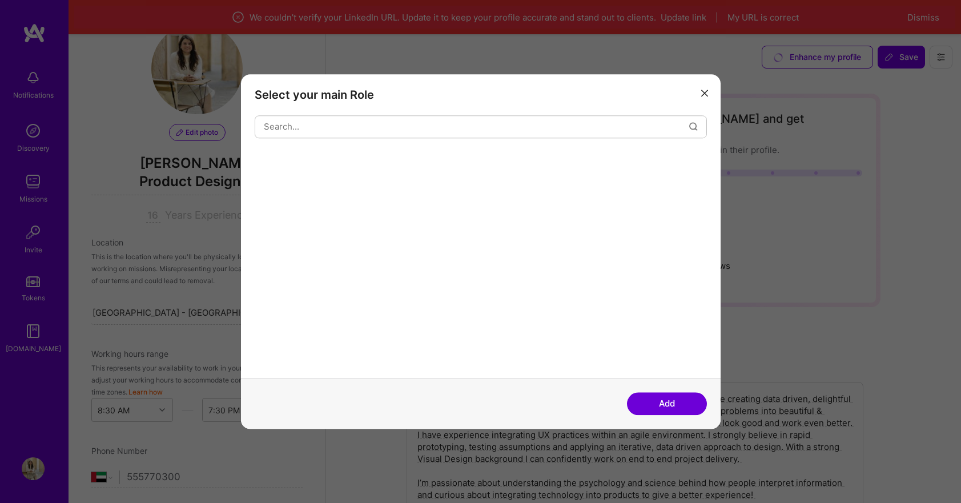
click at [193, 182] on div "Select your main Role Add" at bounding box center [480, 251] width 961 height 503
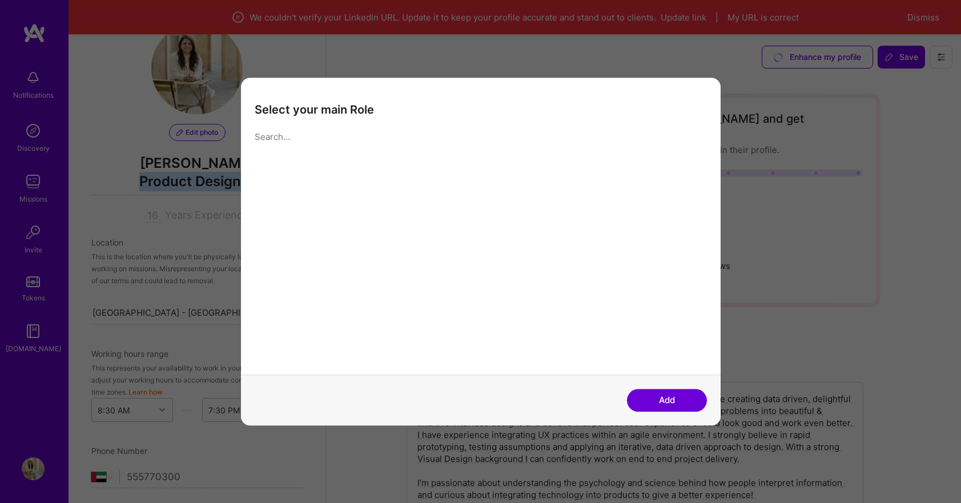
click at [193, 182] on span "Product Designer" at bounding box center [196, 183] width 211 height 23
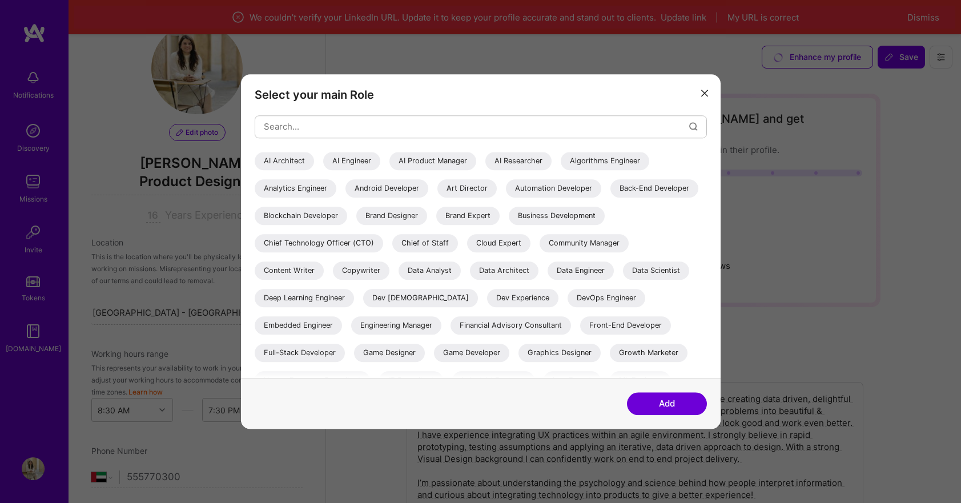
click at [188, 168] on div "Select your main Role AI Architect AI Engineer AI Product Manager AI Researcher…" at bounding box center [480, 251] width 961 height 503
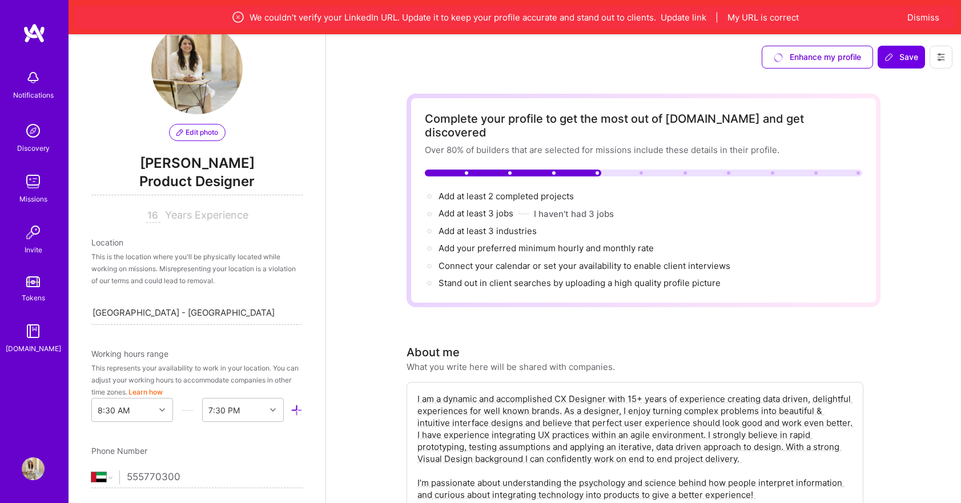
click at [200, 165] on span "[PERSON_NAME]" at bounding box center [196, 163] width 211 height 17
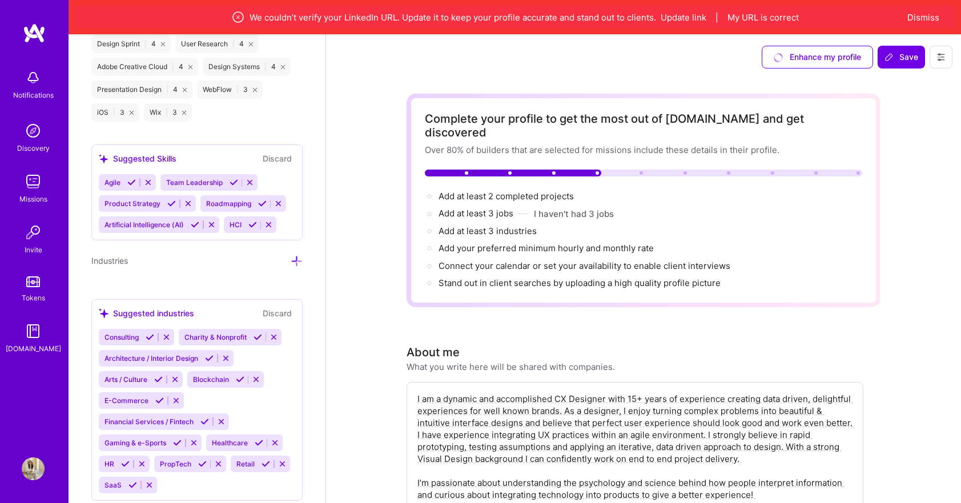
scroll to position [1525, 0]
click at [908, 58] on span "Save" at bounding box center [901, 56] width 34 height 11
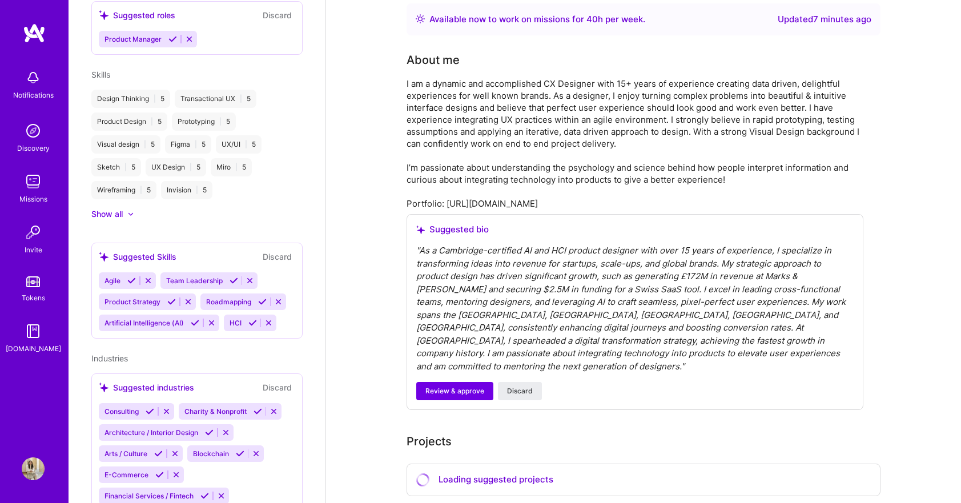
scroll to position [309, 0]
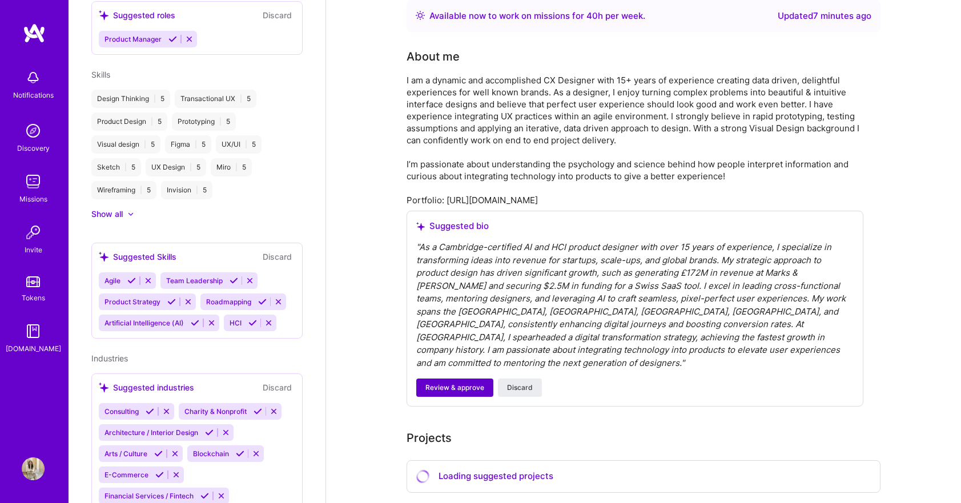
click at [464, 383] on span "Review & approve" at bounding box center [454, 388] width 59 height 10
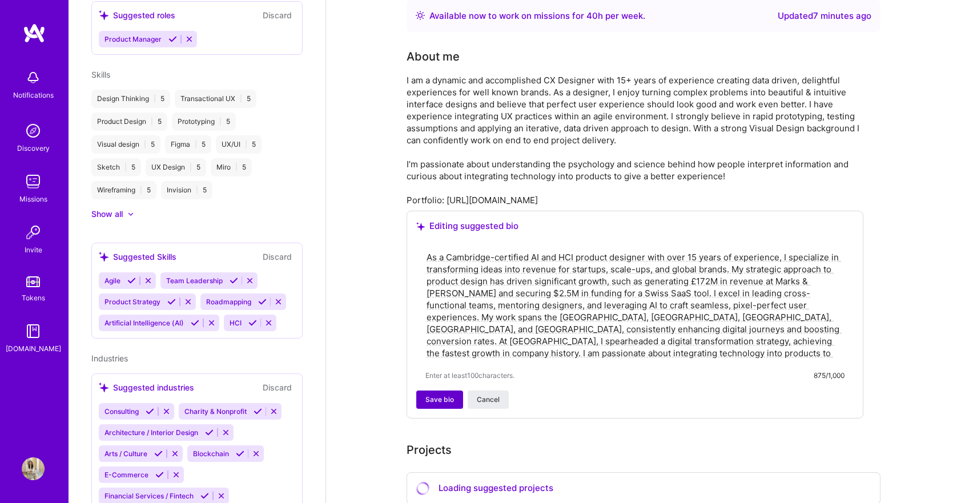
click at [440, 395] on span "Save bio" at bounding box center [439, 400] width 29 height 10
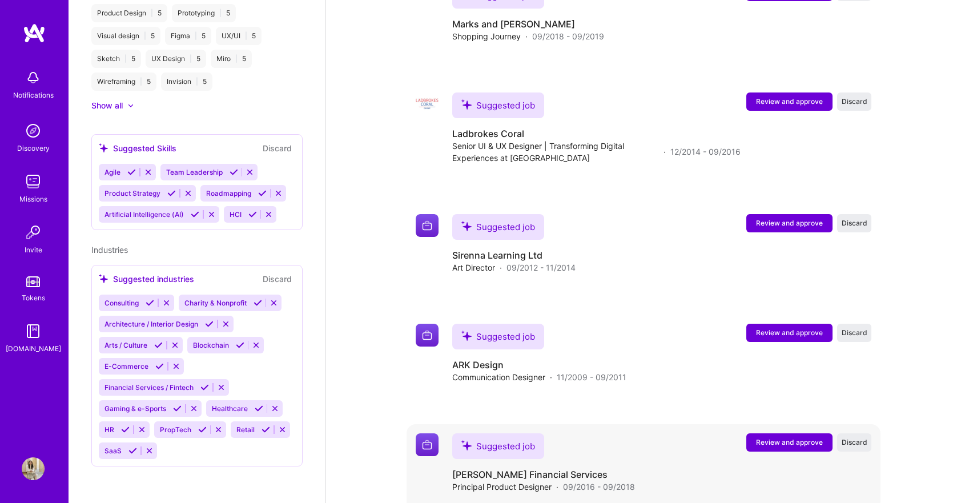
scroll to position [0, 0]
click at [796, 438] on span "Review and approve" at bounding box center [789, 443] width 67 height 10
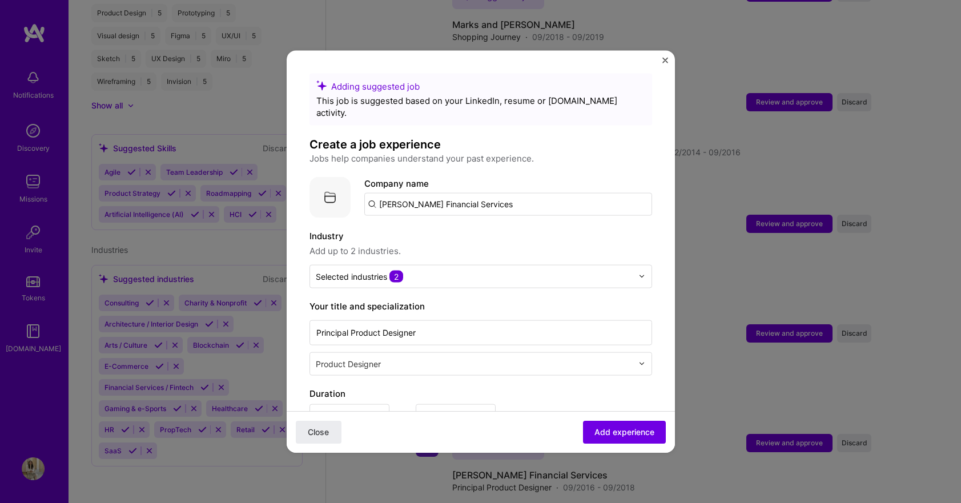
click at [500, 192] on input "[PERSON_NAME] Financial Services" at bounding box center [508, 203] width 288 height 23
click at [430, 270] on input "text" at bounding box center [474, 276] width 317 height 12
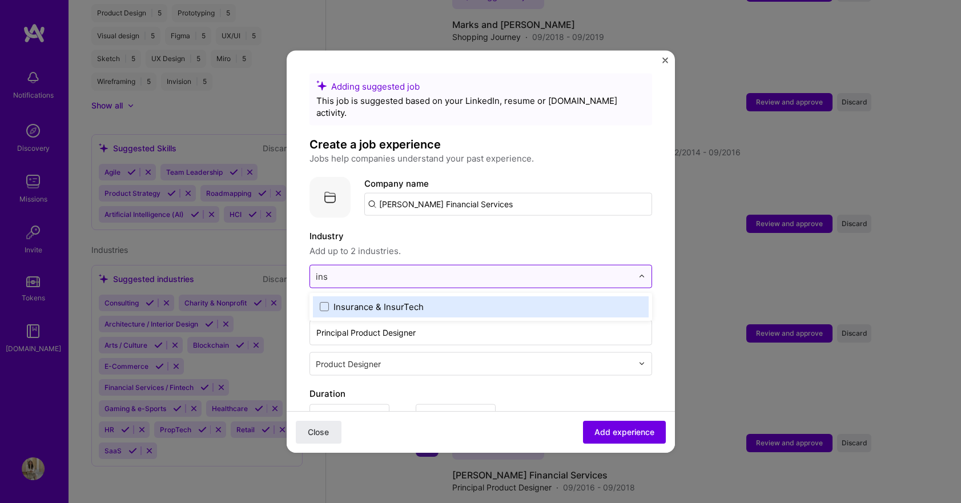
type input "insu"
click at [396, 300] on div "Insurance & InsurTech" at bounding box center [378, 306] width 90 height 12
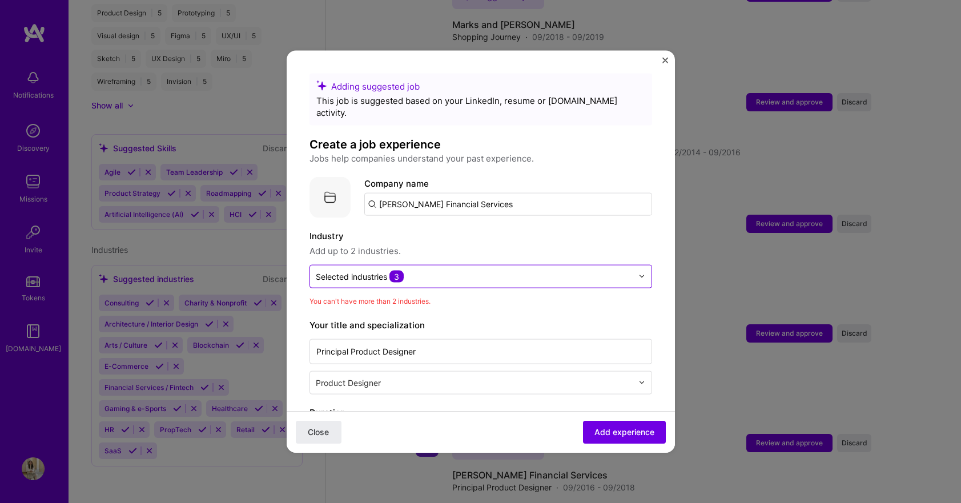
click at [428, 270] on input "text" at bounding box center [474, 276] width 317 height 12
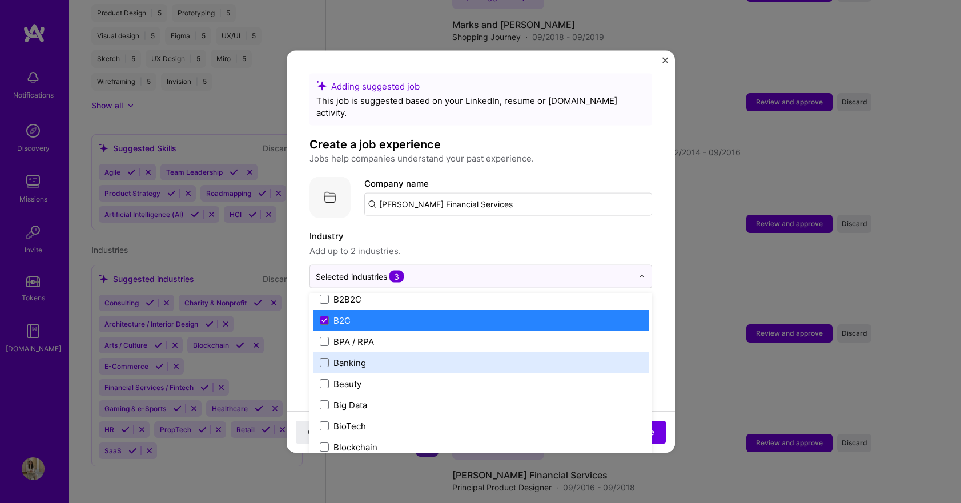
scroll to position [339, 0]
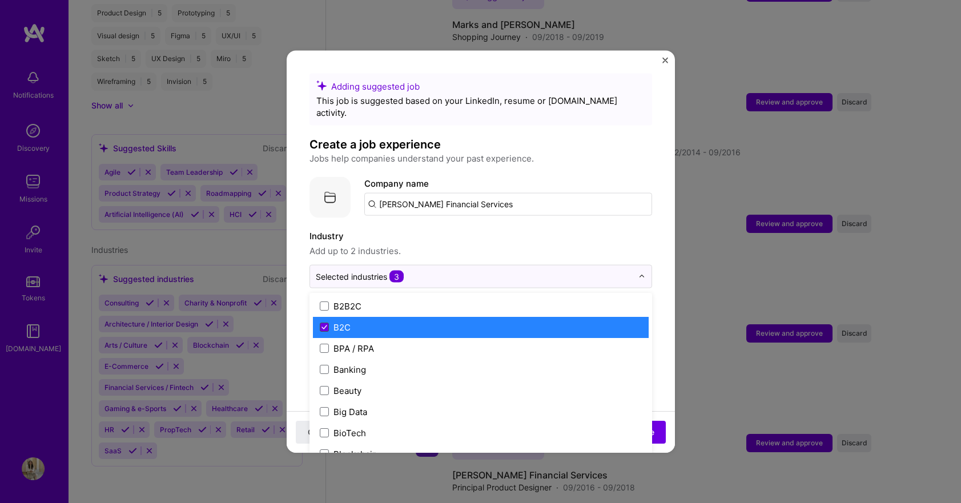
click at [326, 325] on icon at bounding box center [324, 327] width 6 height 5
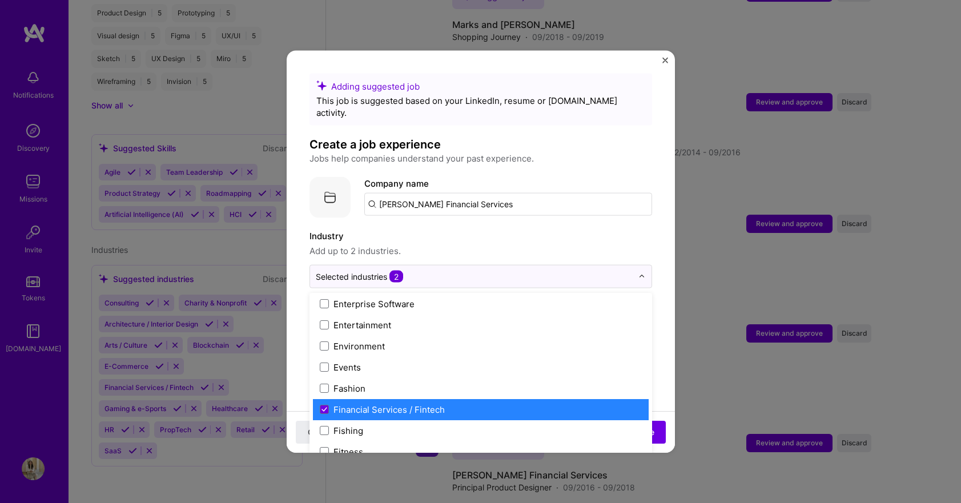
scroll to position [1109, 0]
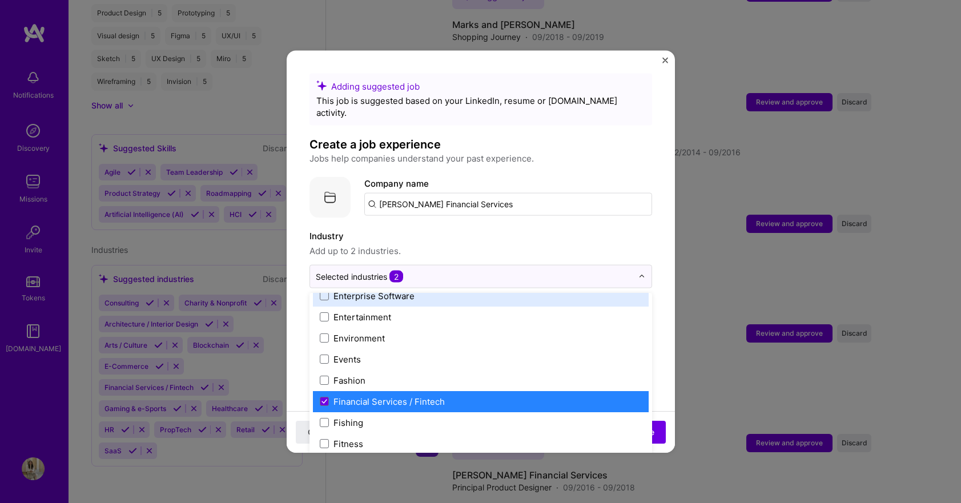
click at [531, 244] on span "Add up to 2 industries." at bounding box center [480, 251] width 343 height 14
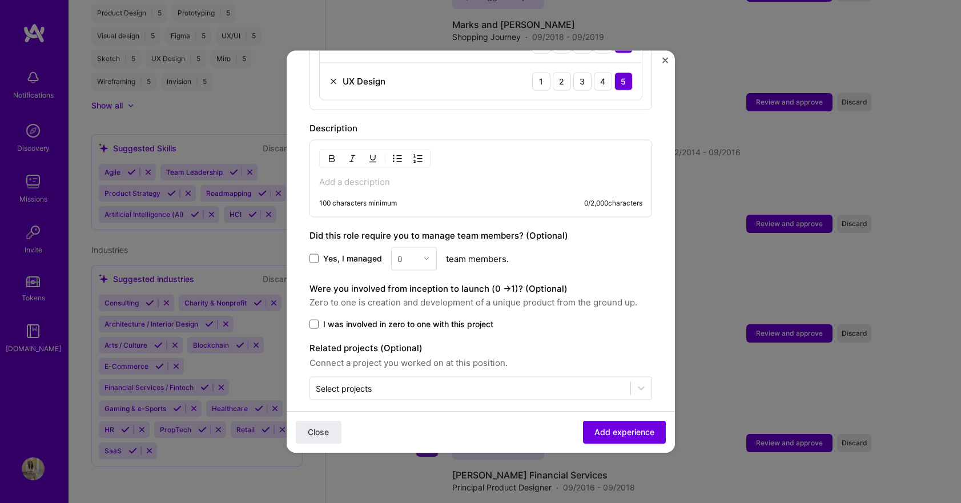
scroll to position [580, 0]
click at [339, 199] on div "100 characters minimum" at bounding box center [358, 203] width 78 height 9
click at [365, 176] on p at bounding box center [480, 181] width 323 height 11
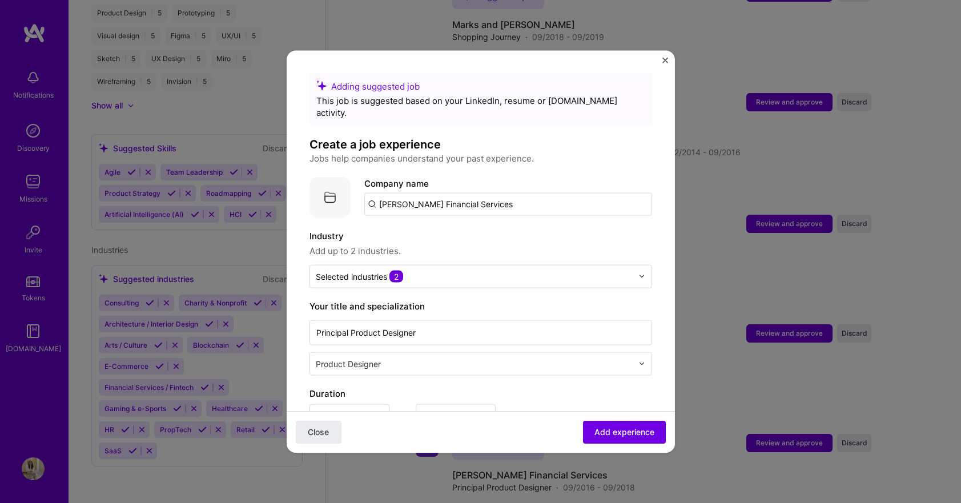
scroll to position [0, 0]
click at [388, 192] on input "[PERSON_NAME] Financial Services" at bounding box center [508, 203] width 288 height 23
drag, startPoint x: 380, startPoint y: 190, endPoint x: 532, endPoint y: 190, distance: 152.5
click at [532, 192] on input "[PERSON_NAME] Financial Services" at bounding box center [508, 203] width 288 height 23
type input "[PERSON_NAME] Financial Services"
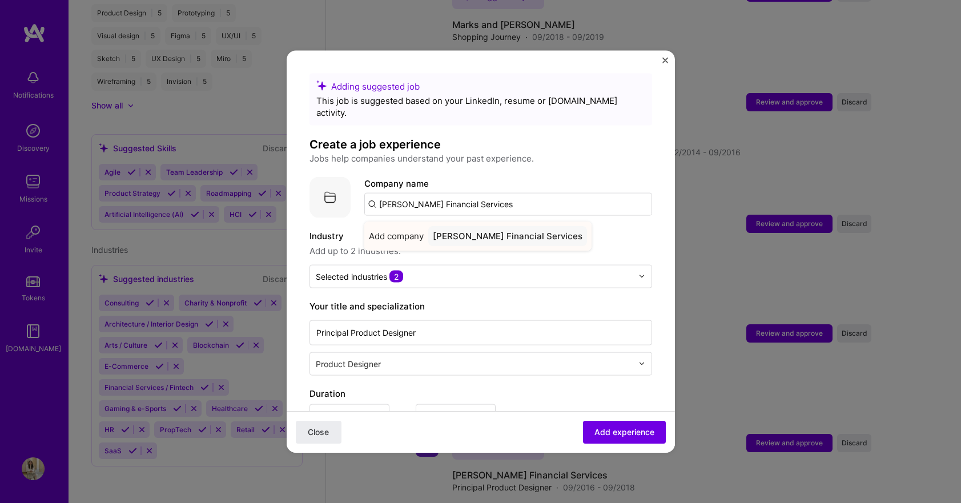
click at [504, 228] on div "[PERSON_NAME] Financial Services" at bounding box center [507, 236] width 159 height 20
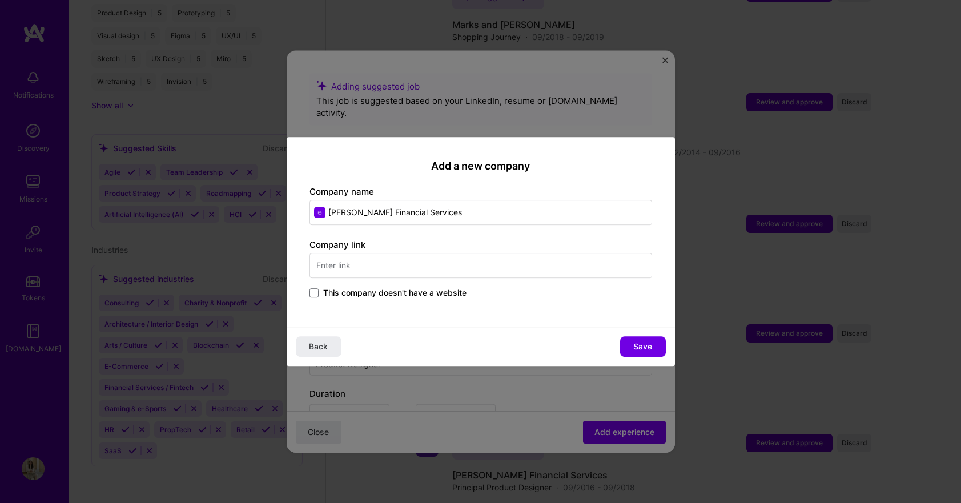
click at [377, 263] on input "text" at bounding box center [480, 265] width 343 height 25
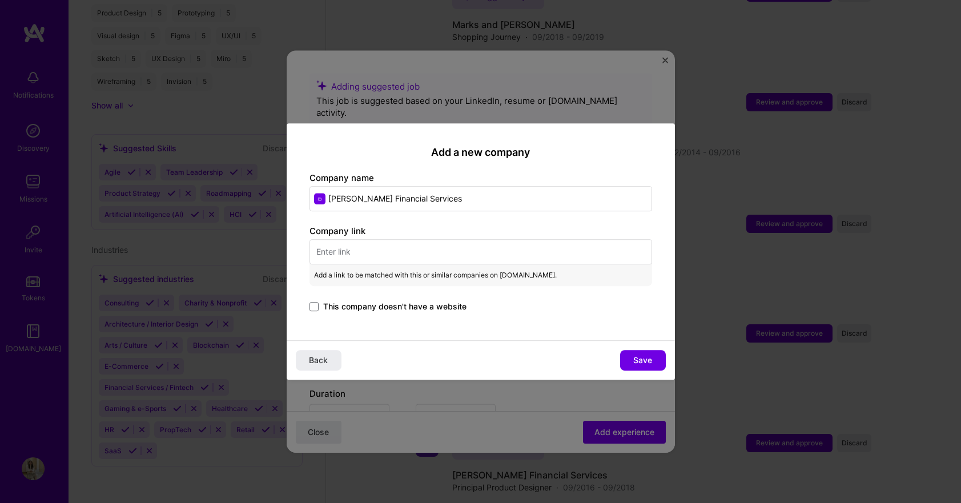
paste input "[URL][DOMAIN_NAME]"
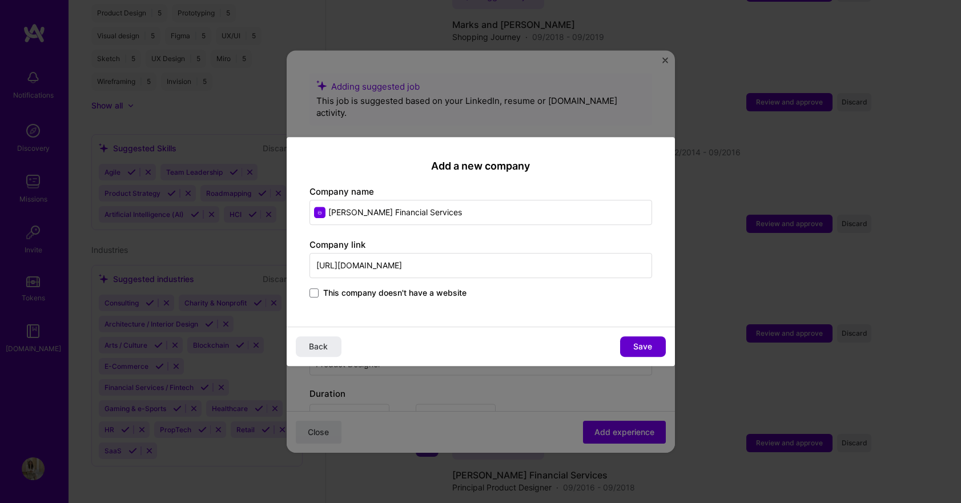
type input "[URL][DOMAIN_NAME]"
click at [651, 346] on span "Save" at bounding box center [642, 346] width 19 height 11
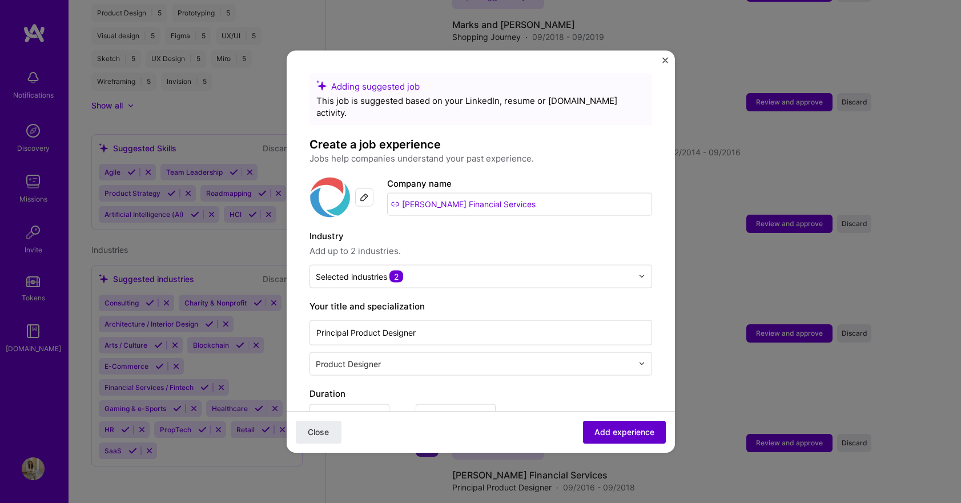
click at [632, 435] on span "Add experience" at bounding box center [624, 432] width 60 height 11
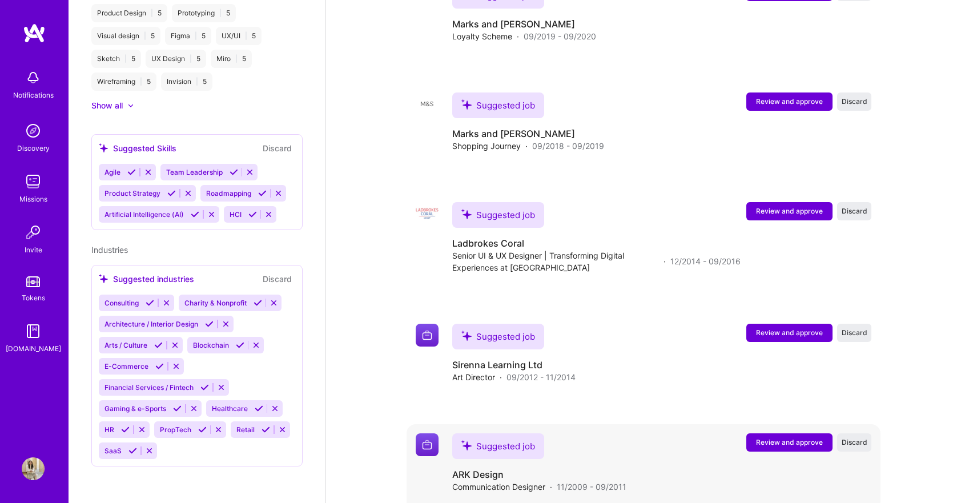
scroll to position [1852, 0]
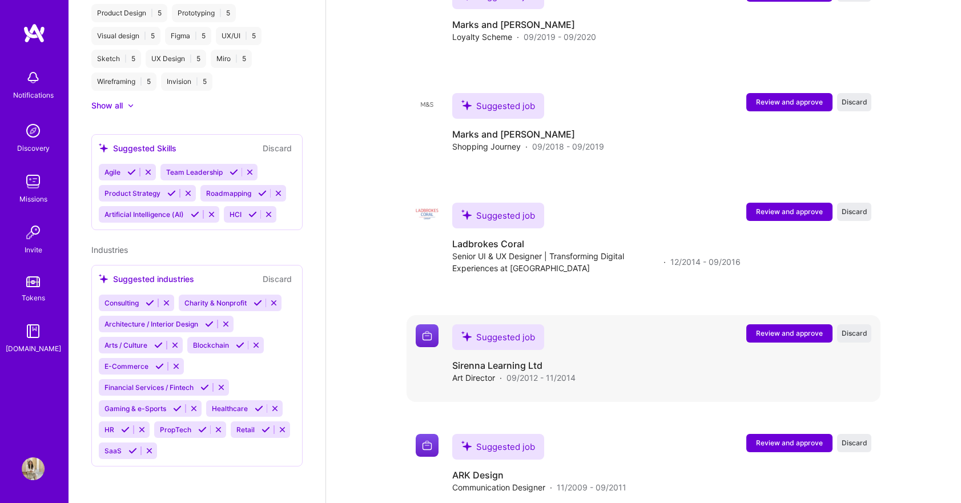
click at [762, 328] on span "Review and approve" at bounding box center [789, 333] width 67 height 10
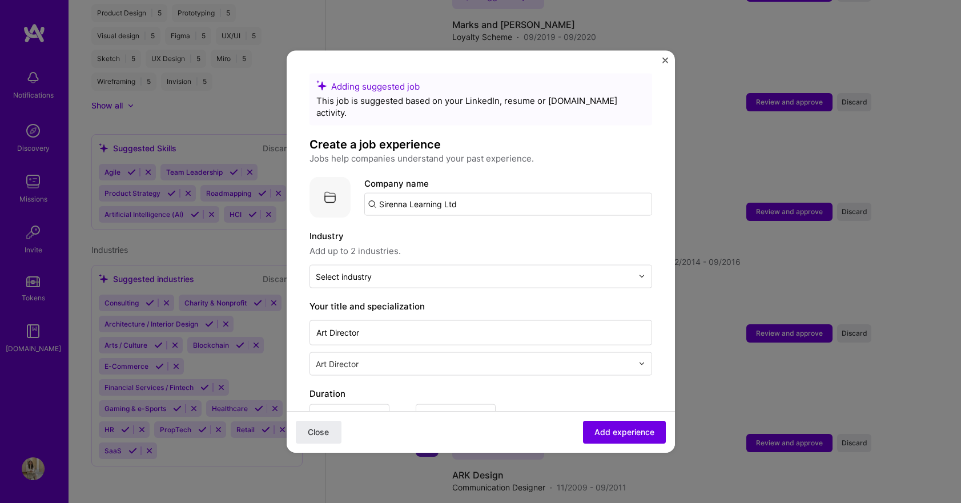
click at [388, 194] on input "Sirenna Learning Ltd" at bounding box center [508, 203] width 288 height 23
paste input "[URL][DOMAIN_NAME]"
drag, startPoint x: 467, startPoint y: 192, endPoint x: 574, endPoint y: 193, distance: 107.4
click at [574, 193] on input "Sirhttps://sirenna.co.ukenna Learning Ltd" at bounding box center [508, 203] width 288 height 23
type input "Sirhttps://[DOMAIN_NAME]"
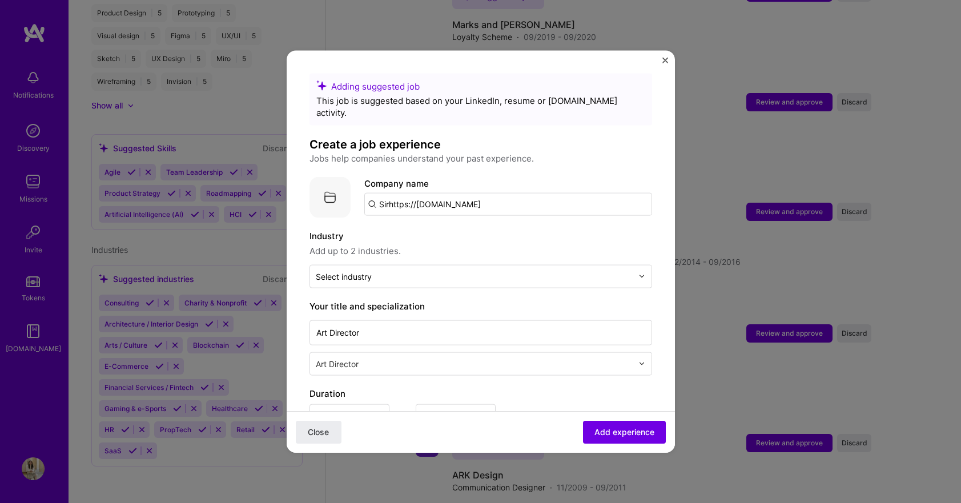
drag, startPoint x: 491, startPoint y: 191, endPoint x: 320, endPoint y: 191, distance: 170.7
click at [320, 191] on div "Company logo Company name Sirhttps://[DOMAIN_NAME]" at bounding box center [480, 196] width 343 height 41
paste input "[URL][DOMAIN_NAME]"
type input "[URL][DOMAIN_NAME]"
click at [389, 230] on span "Add company" at bounding box center [396, 236] width 55 height 12
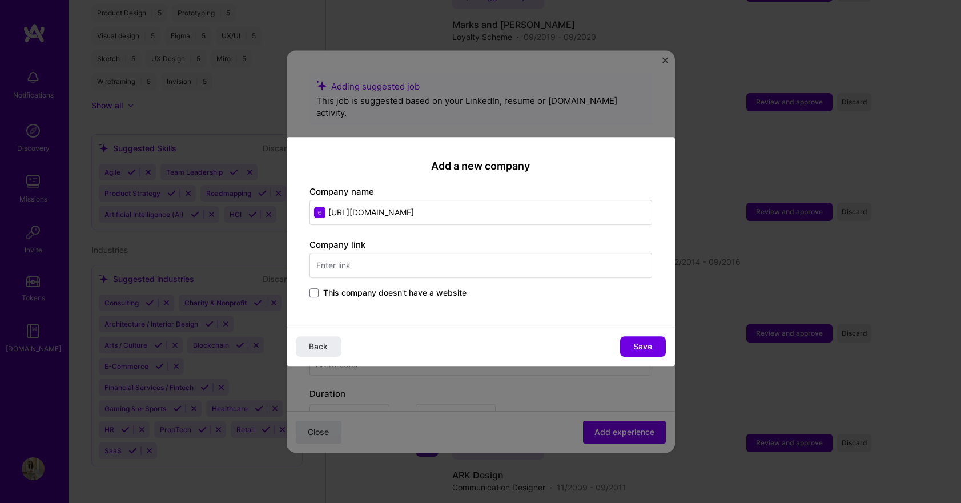
drag, startPoint x: 421, startPoint y: 212, endPoint x: 313, endPoint y: 212, distance: 107.9
click at [313, 212] on input "[URL][DOMAIN_NAME]" at bounding box center [480, 212] width 343 height 25
type input "Sirenna Learning"
click at [353, 270] on input "text" at bounding box center [480, 265] width 343 height 25
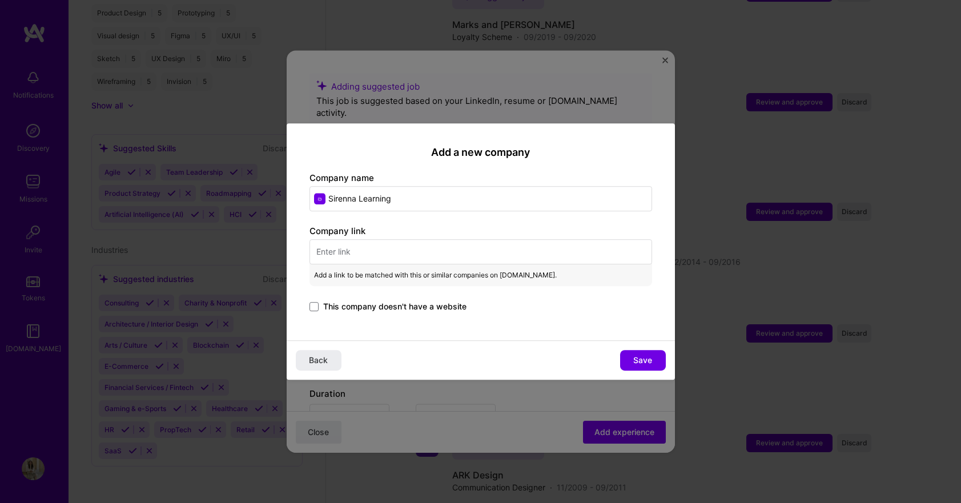
paste input "[URL][DOMAIN_NAME]"
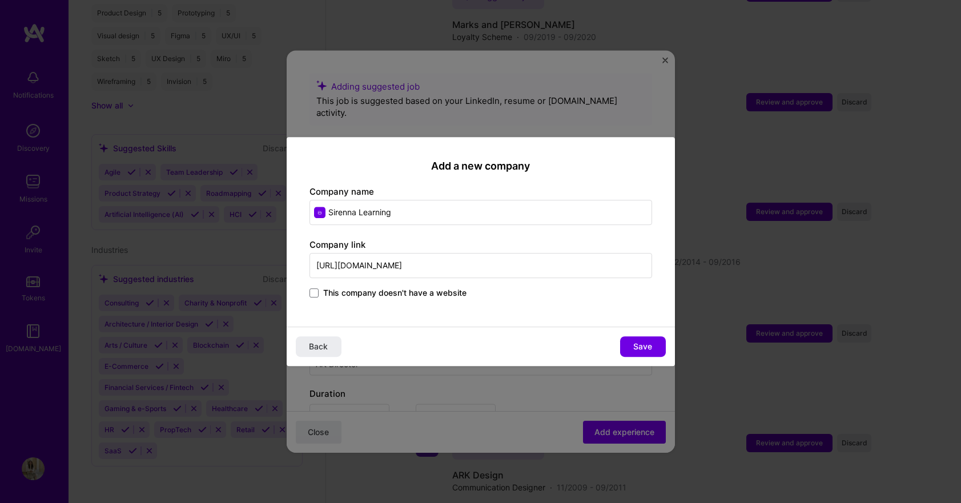
type input "[URL][DOMAIN_NAME]"
click at [417, 212] on input "Sirenna Learning" at bounding box center [480, 212] width 343 height 25
click at [642, 348] on span "Save" at bounding box center [642, 346] width 19 height 11
type input "Sirenna Learning"
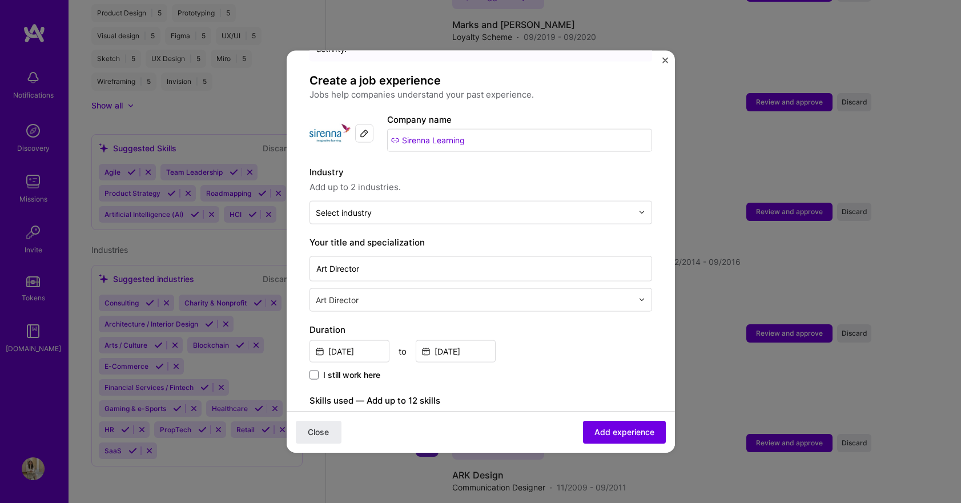
scroll to position [65, 0]
click at [408, 205] on input "text" at bounding box center [474, 211] width 317 height 12
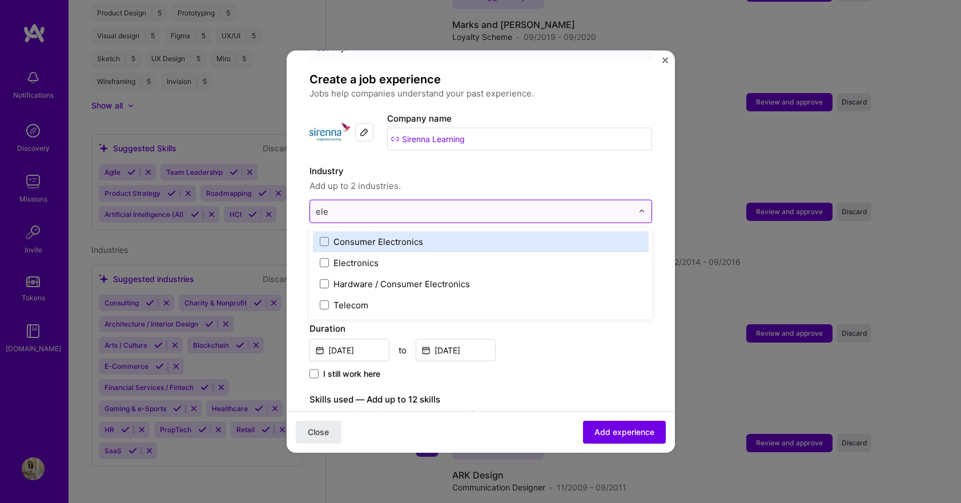
drag, startPoint x: 331, startPoint y: 200, endPoint x: 310, endPoint y: 202, distance: 21.2
click at [310, 202] on div "ele" at bounding box center [474, 211] width 328 height 22
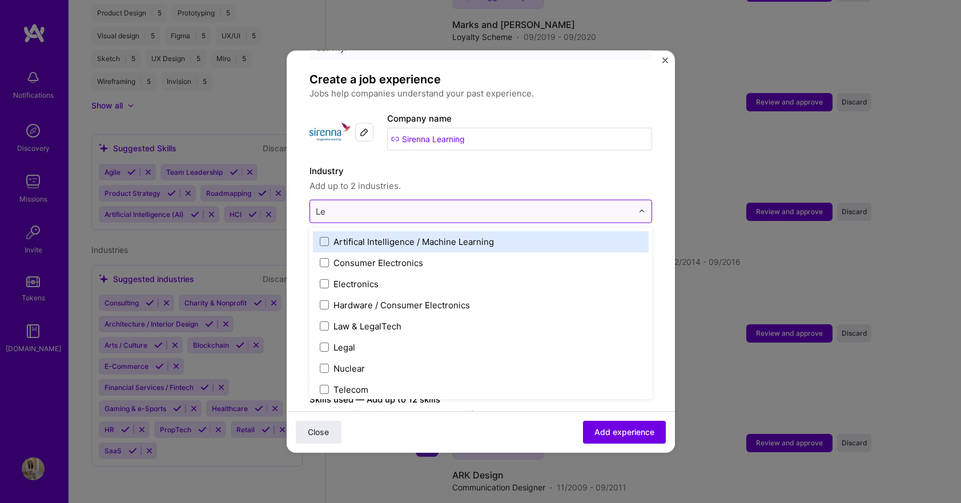
type input "L"
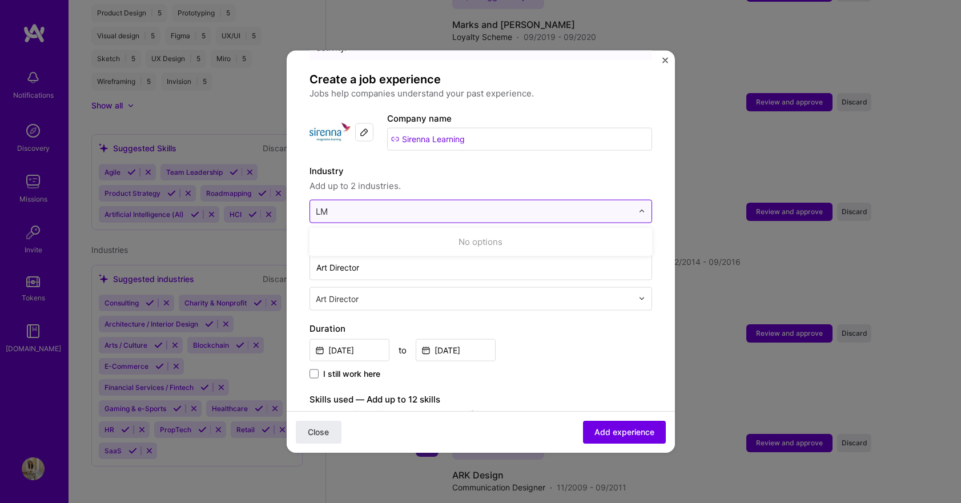
type input "L"
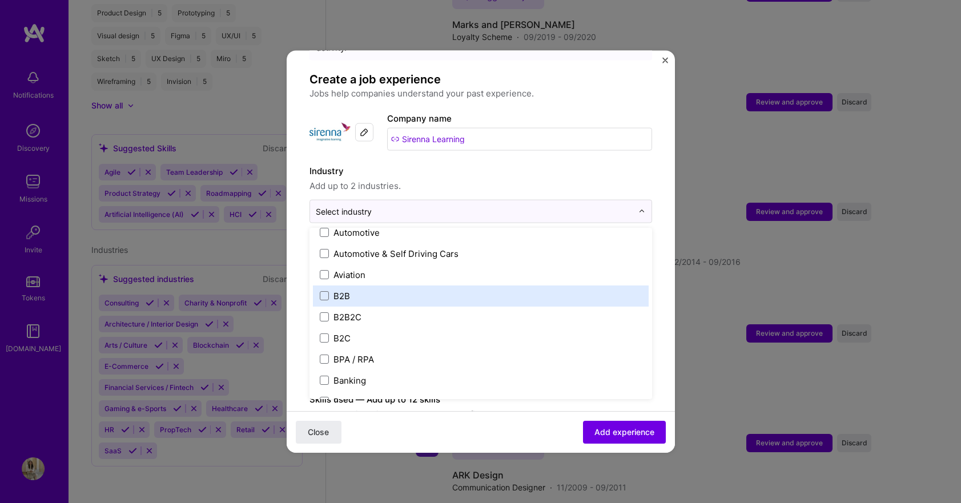
scroll to position [265, 0]
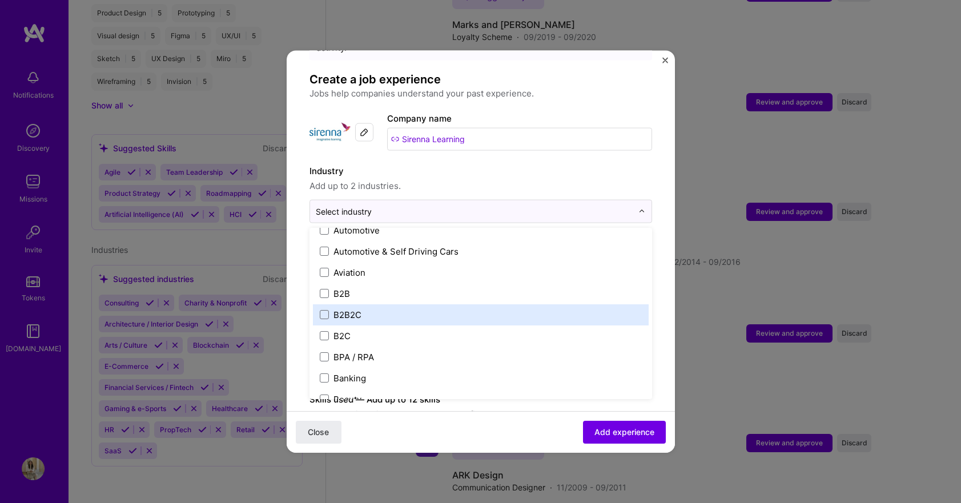
click at [364, 308] on label "B2B2C" at bounding box center [481, 314] width 322 height 12
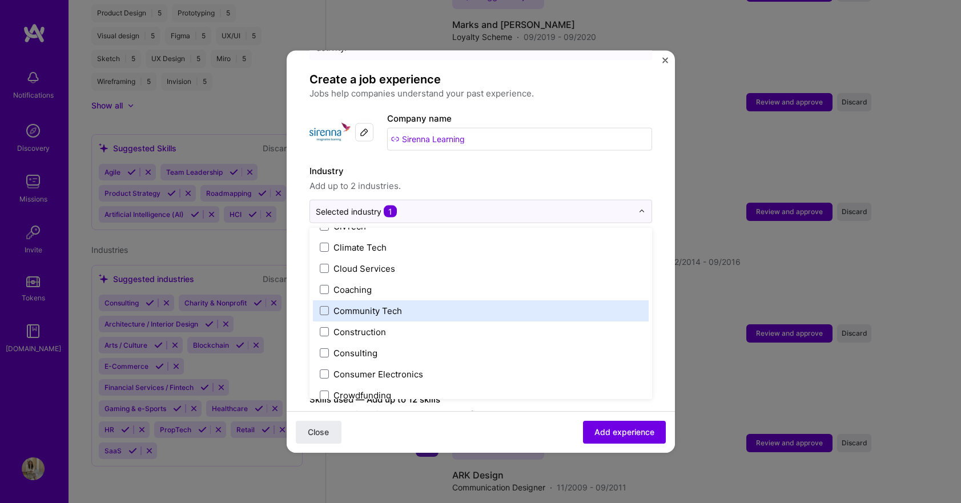
scroll to position [654, 0]
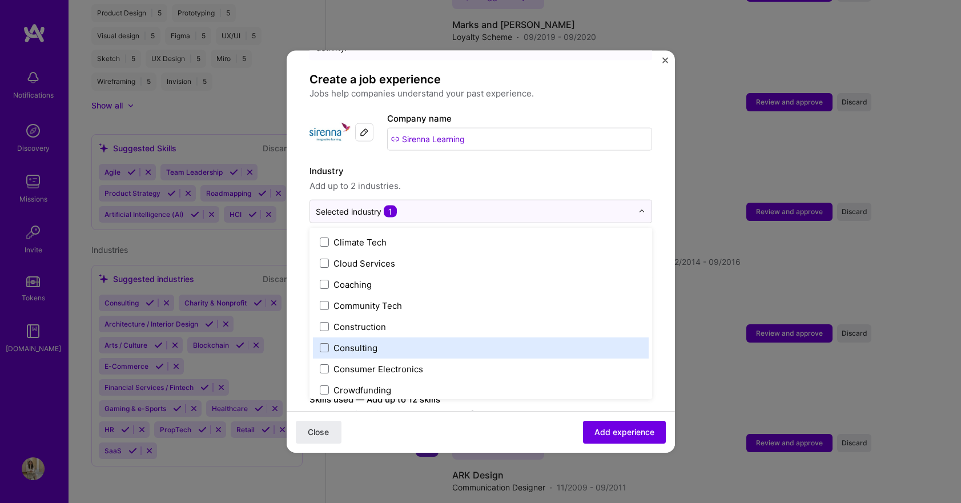
click at [368, 341] on div "Consulting" at bounding box center [355, 347] width 44 height 12
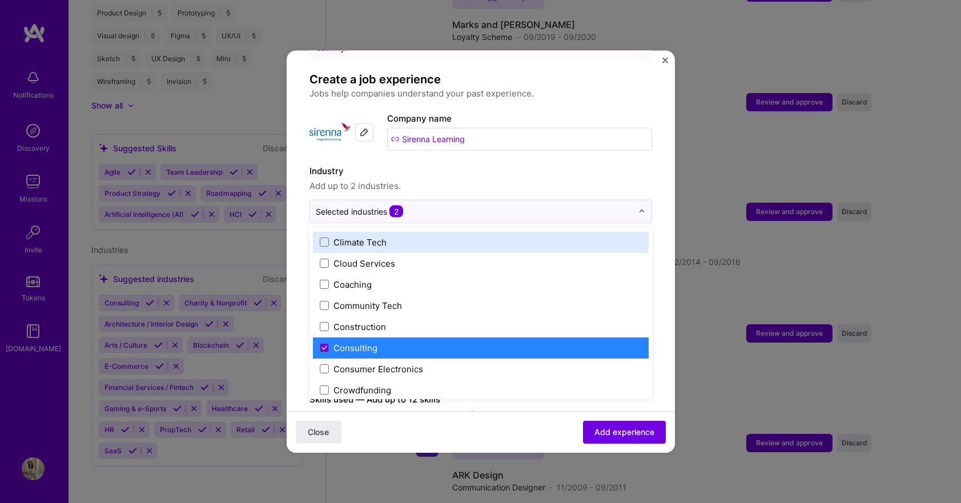
click at [564, 179] on span "Add up to 2 industries." at bounding box center [480, 186] width 343 height 14
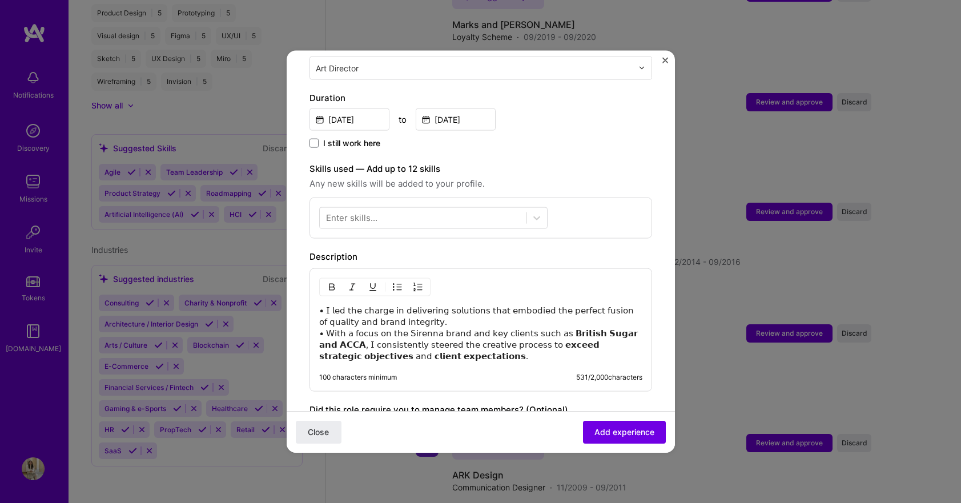
scroll to position [297, 0]
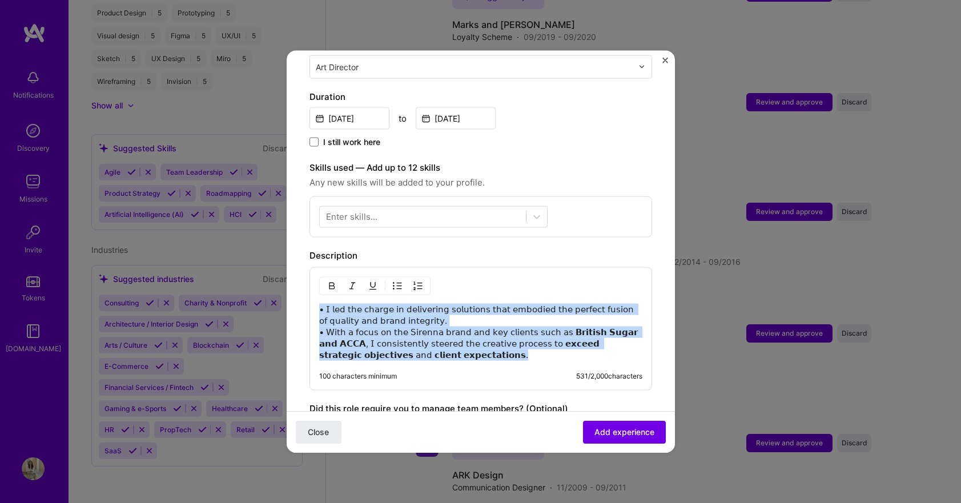
drag, startPoint x: 388, startPoint y: 344, endPoint x: 253, endPoint y: 249, distance: 164.8
click at [253, 249] on div "Adding suggested job This job is suggested based on your LinkedIn, resume or [D…" at bounding box center [480, 251] width 961 height 503
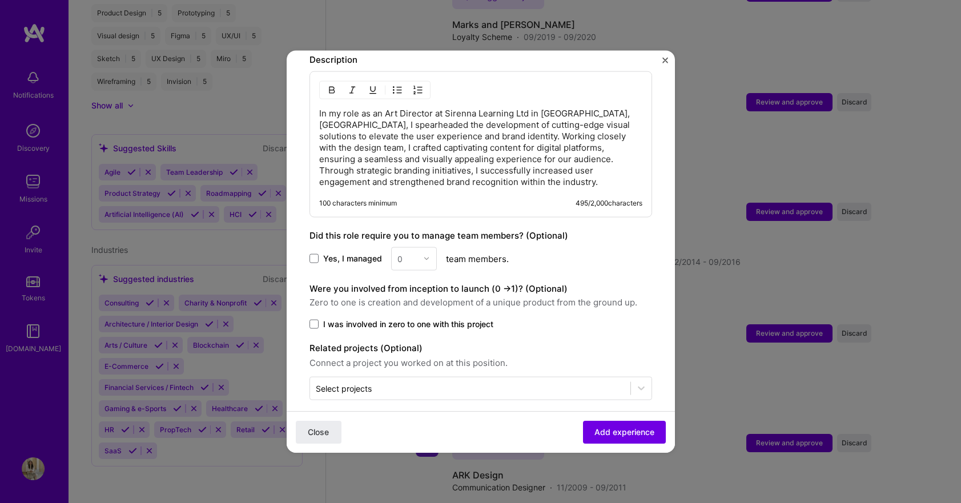
scroll to position [492, 0]
click at [609, 439] on button "Add experience" at bounding box center [624, 432] width 83 height 23
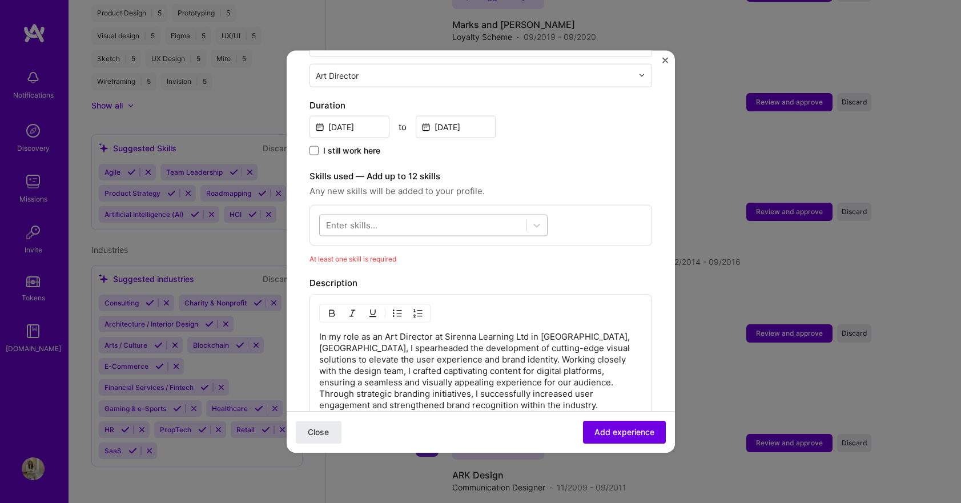
scroll to position [259, 0]
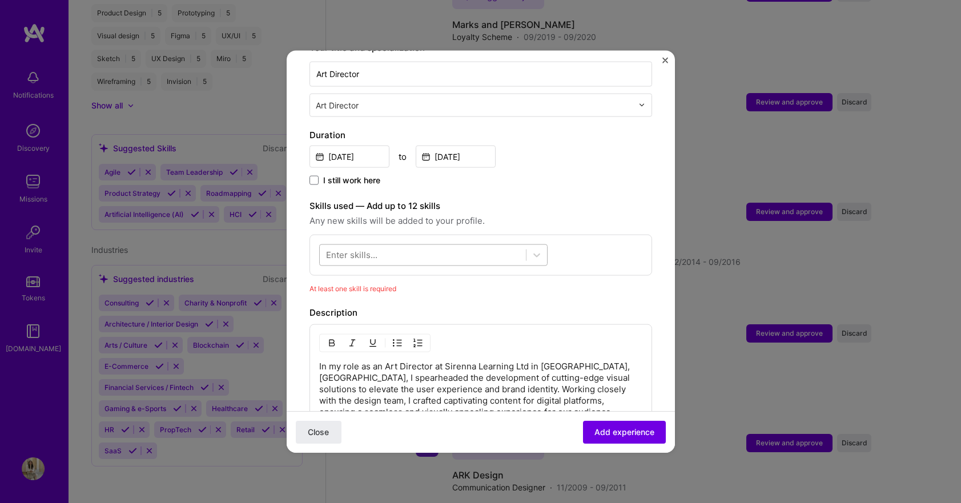
click at [384, 246] on div at bounding box center [423, 255] width 206 height 19
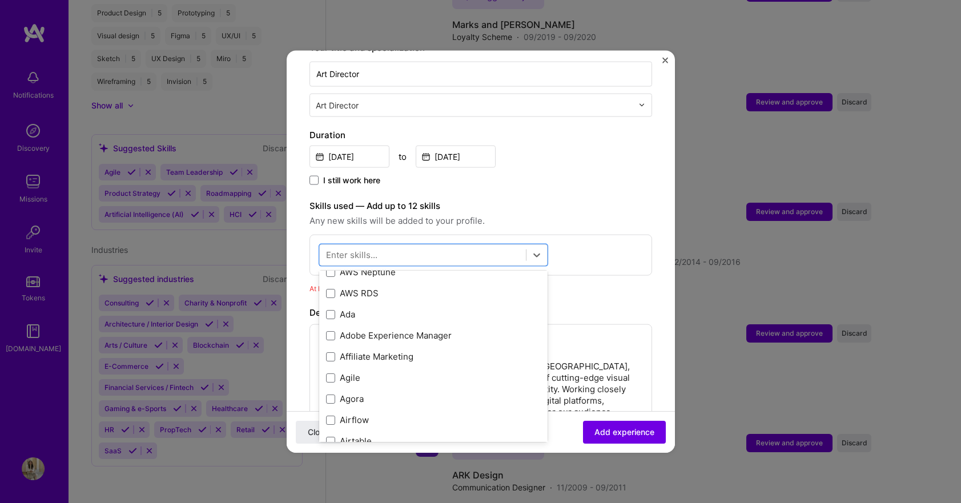
scroll to position [0, 0]
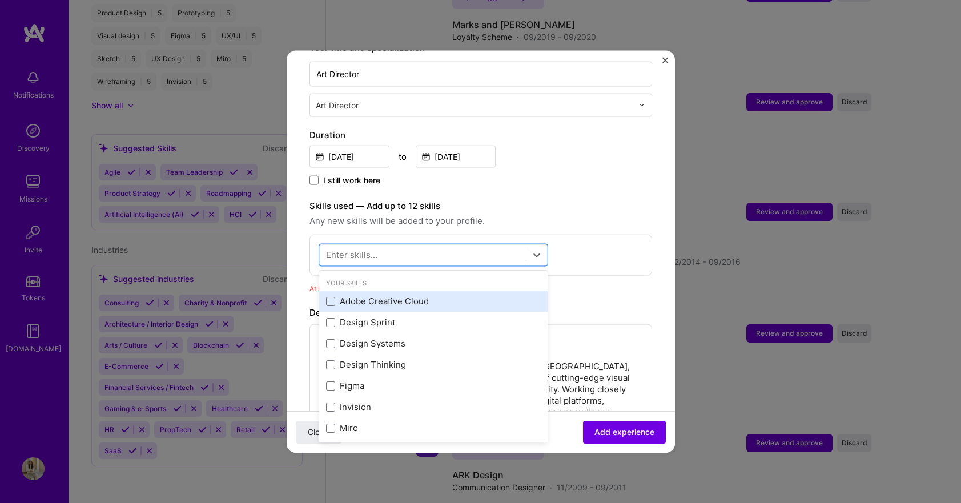
click at [402, 295] on div "Adobe Creative Cloud" at bounding box center [433, 301] width 215 height 12
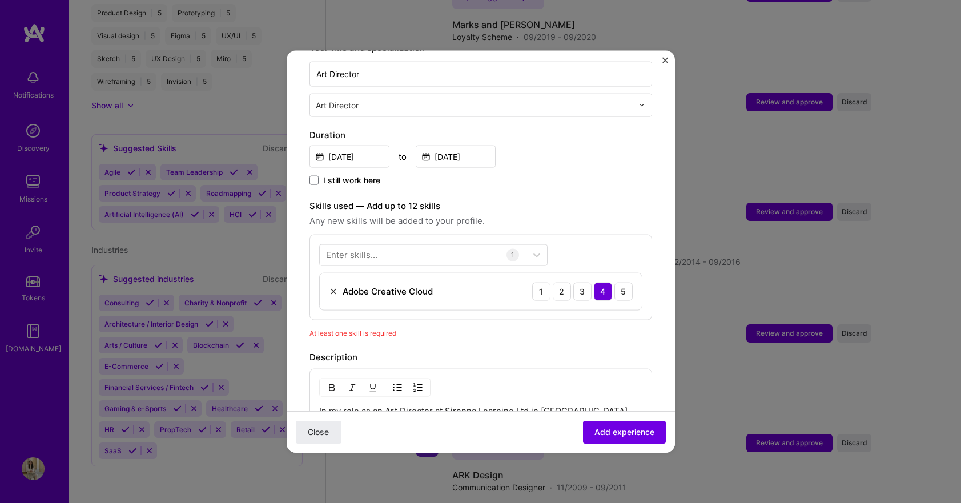
click at [611, 199] on label "Skills used — Add up to 12 skills" at bounding box center [480, 206] width 343 height 14
click at [635, 427] on span "Add experience" at bounding box center [624, 432] width 60 height 11
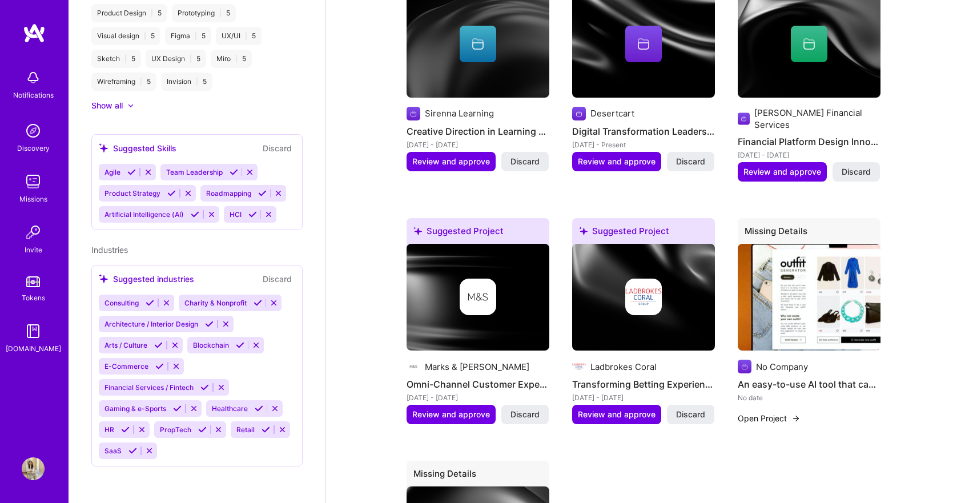
scroll to position [516, 0]
